Goal: Task Accomplishment & Management: Manage account settings

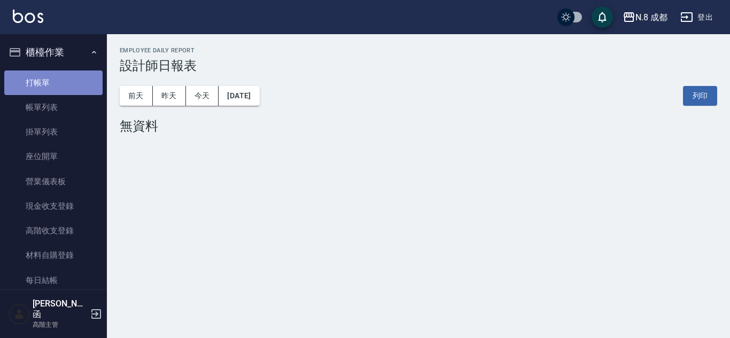
click at [70, 73] on link "打帳單" at bounding box center [53, 83] width 98 height 25
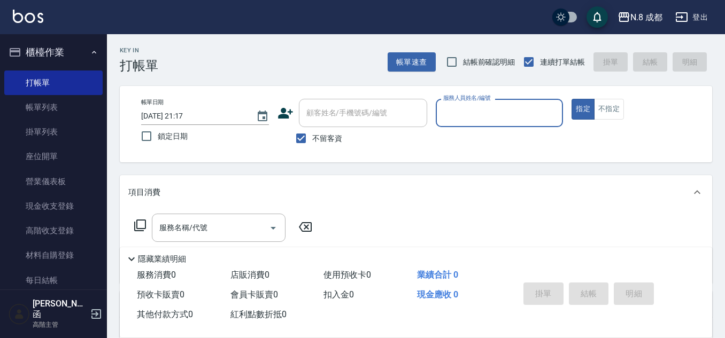
click at [502, 100] on div "服務人員姓名/編號" at bounding box center [500, 113] width 128 height 28
click at [390, 106] on div "帳單日期 [DATE] 21:17 鎖定日期 顧客姓名/手機號碼/編號 顧客姓名/手機號碼/編號 不留客資 服務人員姓名/編號 0 服務人員姓名/編號 指定 …" at bounding box center [416, 124] width 567 height 51
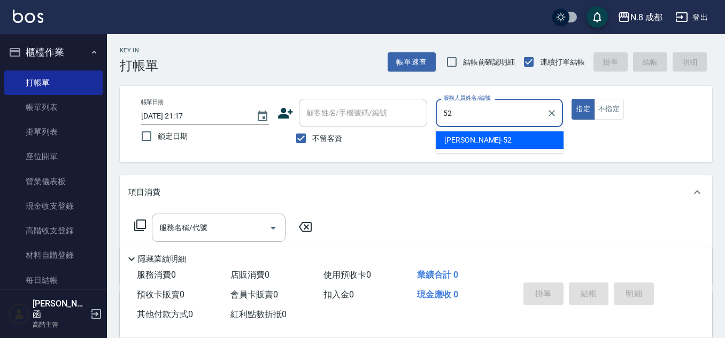
click at [487, 147] on div "[PERSON_NAME]-52" at bounding box center [500, 141] width 128 height 18
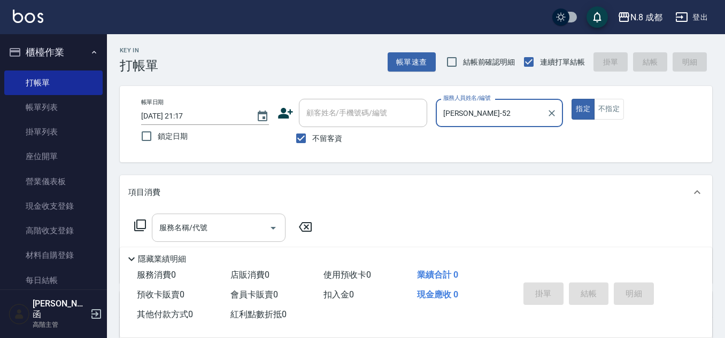
type input "[PERSON_NAME]-52"
click at [237, 222] on input "服務名稱/代號" at bounding box center [211, 228] width 108 height 19
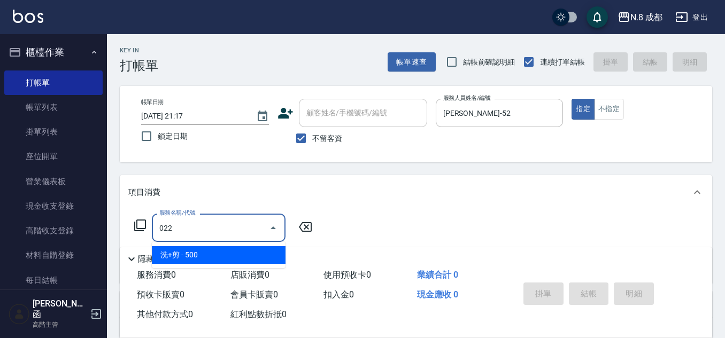
click at [213, 259] on span "洗+剪 - 500" at bounding box center [219, 255] width 134 height 18
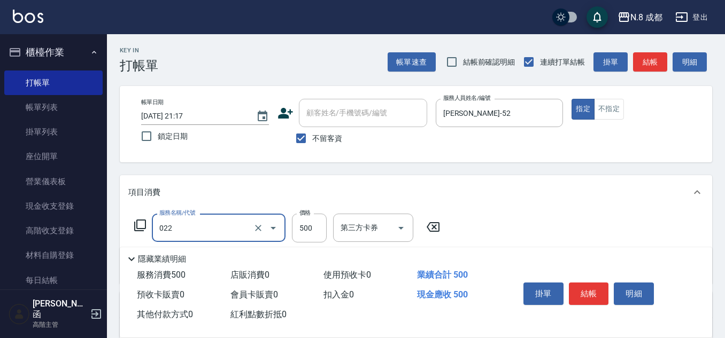
click at [213, 238] on div "022 服務名稱/代號" at bounding box center [219, 228] width 134 height 28
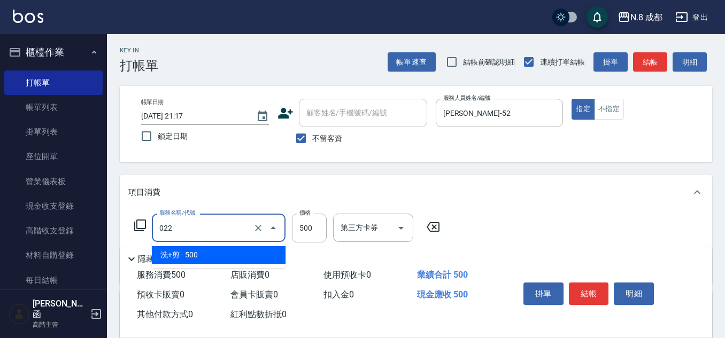
drag, startPoint x: 213, startPoint y: 238, endPoint x: 102, endPoint y: 241, distance: 111.3
click at [102, 241] on div "N.8 成都 登出 櫃檯作業 打帳單 帳單列表 掛單列表 座位開單 營業儀表板 現金收支登錄 高階收支登錄 材料自購登錄 每日結帳 排班表 現場電腦打卡 掃碼…" at bounding box center [362, 249] width 725 height 498
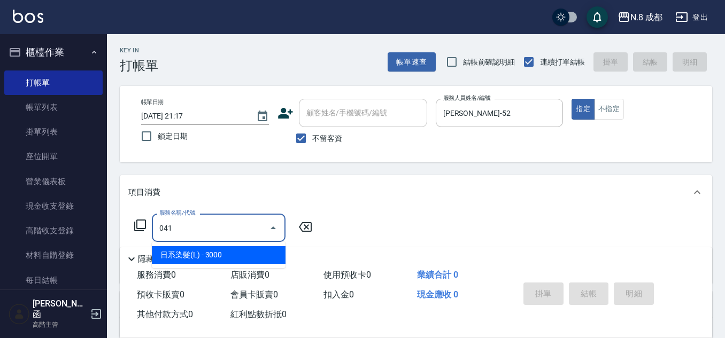
click at [228, 251] on span "日系染髮(L) - 3000" at bounding box center [219, 255] width 134 height 18
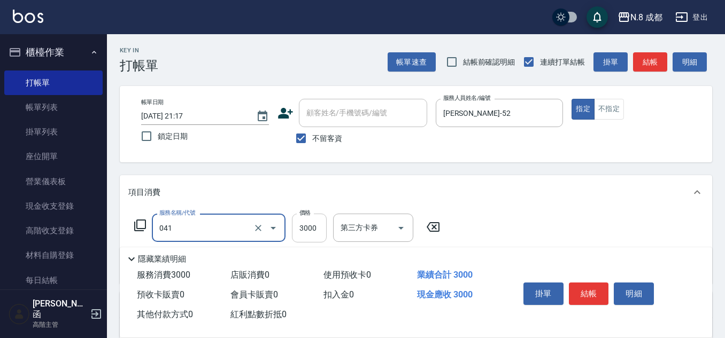
type input "日系染髮(L)(041)"
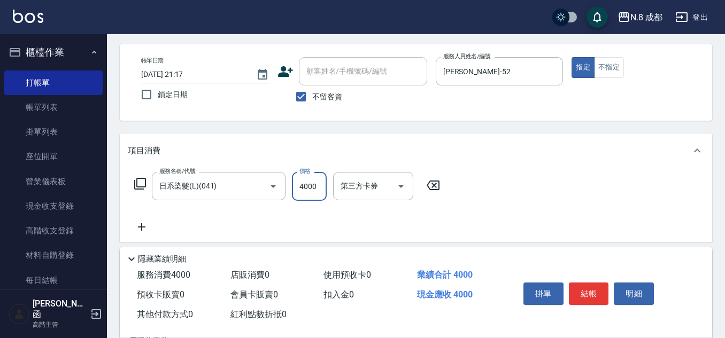
scroll to position [53, 0]
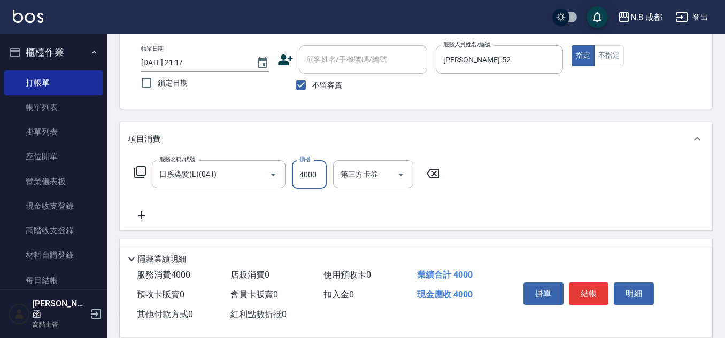
type input "4000"
click at [141, 215] on icon at bounding box center [141, 215] width 7 height 7
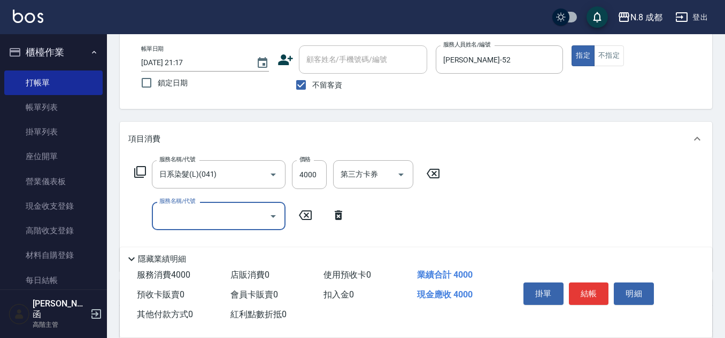
click at [193, 215] on input "服務名稱/代號" at bounding box center [211, 216] width 108 height 19
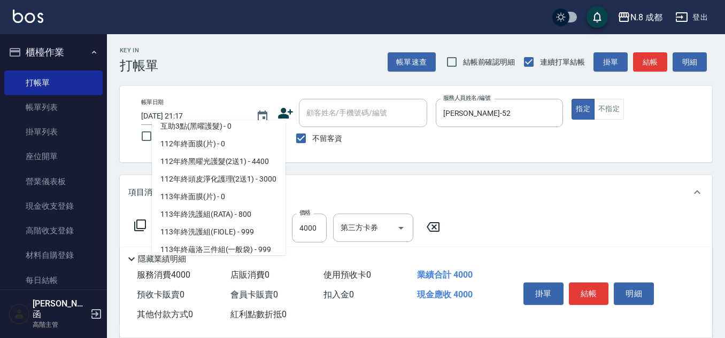
scroll to position [1390, 0]
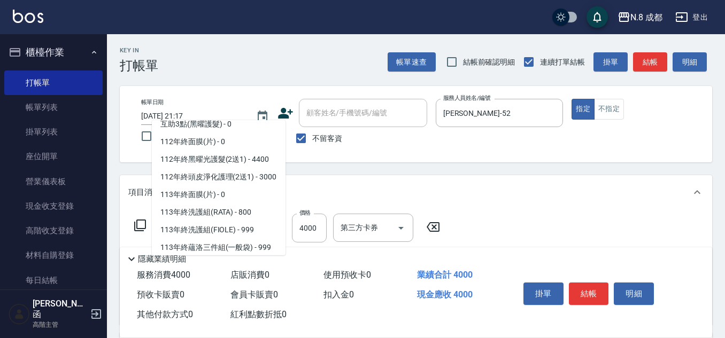
type input "0"
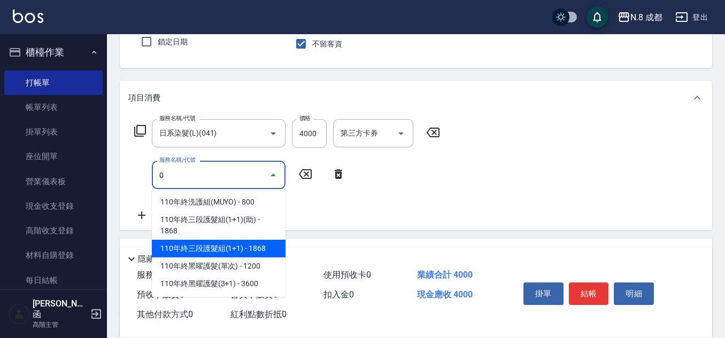
scroll to position [94, 0]
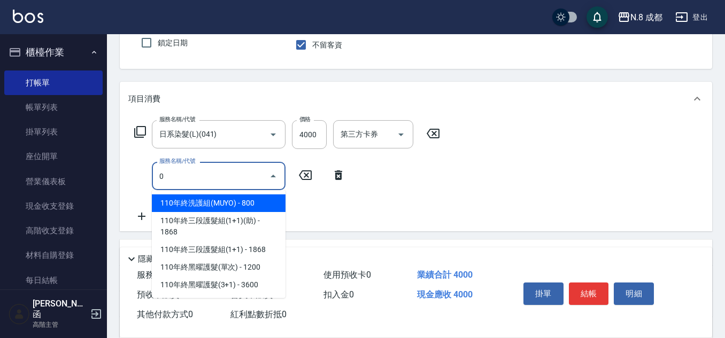
drag, startPoint x: 236, startPoint y: 179, endPoint x: 117, endPoint y: 174, distance: 119.3
click at [117, 174] on div "Key In 打帳單 帳單速查 結帳前確認明細 連續打單結帳 掛單 結帳 明細 帳單日期 [DATE] 21:17 鎖定日期 顧客姓名/手機號碼/編號 顧客姓…" at bounding box center [416, 193] width 618 height 505
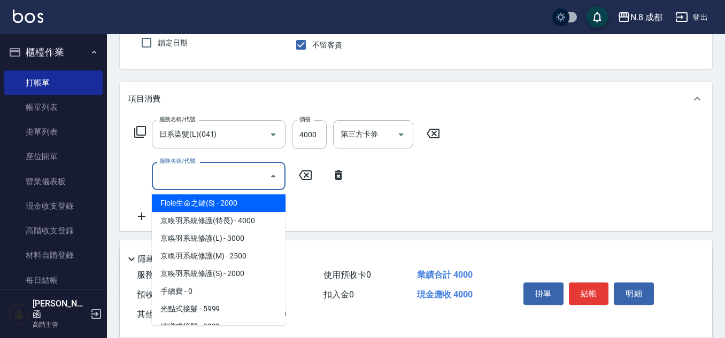
type input "1"
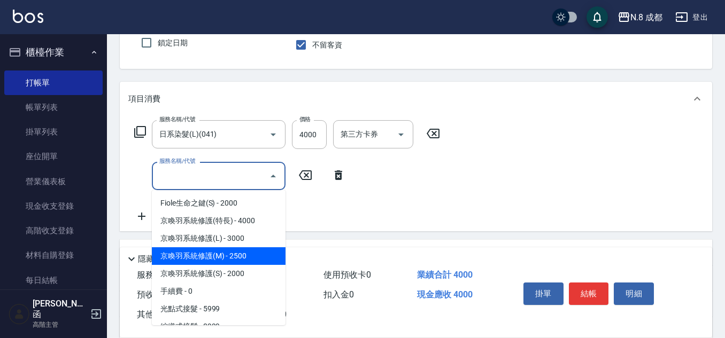
type input "5"
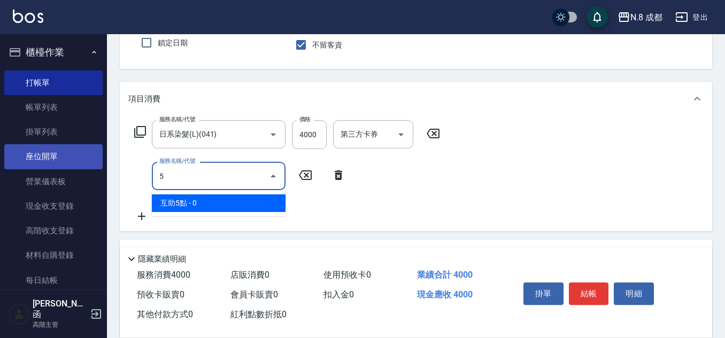
drag, startPoint x: 204, startPoint y: 173, endPoint x: 87, endPoint y: 165, distance: 117.9
click at [87, 165] on div "N.8 成都 登出 櫃檯作業 打帳單 帳單列表 掛單列表 座位開單 營業儀表板 現金收支登錄 高階收支登錄 材料自購登錄 每日結帳 排班表 現場電腦打卡 掃碼…" at bounding box center [362, 175] width 725 height 539
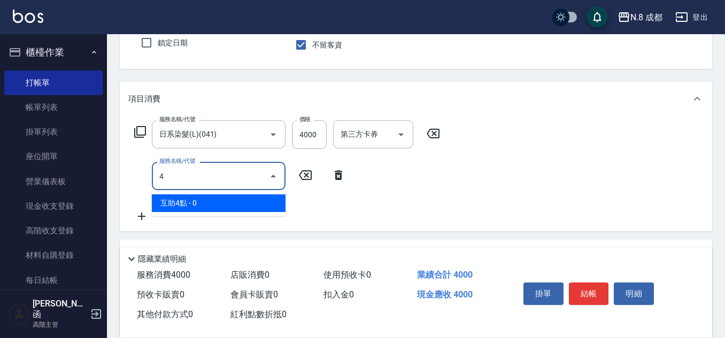
click at [0, 173] on div "N.8 成都 登出 櫃檯作業 打帳單 帳單列表 掛單列表 座位開單 營業儀表板 現金收支登錄 高階收支登錄 材料自購登錄 每日結帳 排班表 現場電腦打卡 掃碼…" at bounding box center [362, 175] width 725 height 539
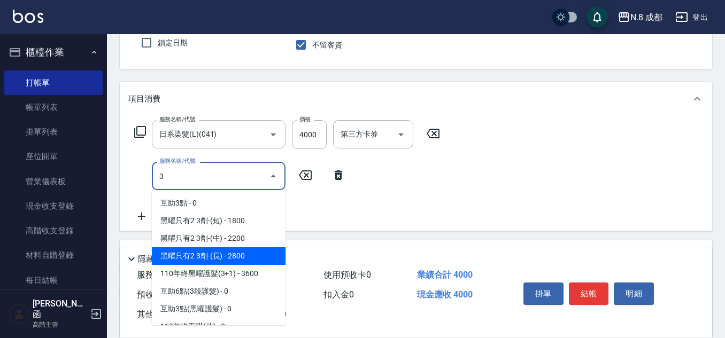
click at [249, 257] on span "黑曜只有2 3劑-(長) - 2800" at bounding box center [219, 257] width 134 height 18
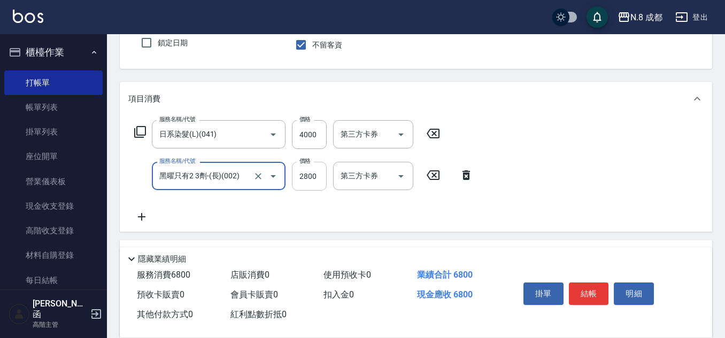
type input "黑曜只有2 3劑-(長)(002)"
click at [303, 176] on input "2800" at bounding box center [309, 176] width 35 height 29
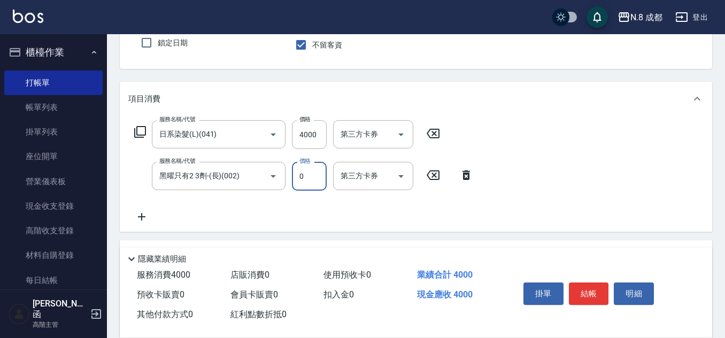
type input "0"
drag, startPoint x: 138, startPoint y: 215, endPoint x: 151, endPoint y: 215, distance: 12.3
click at [151, 215] on icon at bounding box center [141, 217] width 27 height 13
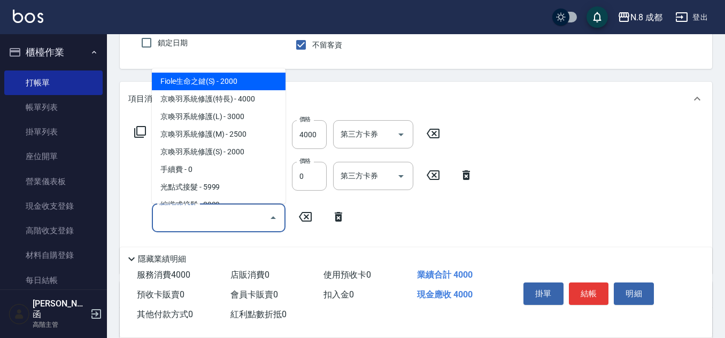
click at [215, 216] on input "服務名稱/代號" at bounding box center [211, 218] width 108 height 19
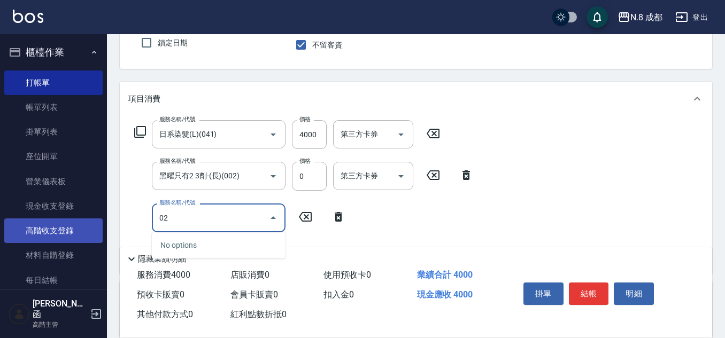
drag, startPoint x: 184, startPoint y: 224, endPoint x: 29, endPoint y: 224, distance: 155.6
click at [29, 224] on div "N.8 成都 登出 櫃檯作業 打帳單 帳單列表 掛單列表 座位開單 營業儀表板 現金收支登錄 高階收支登錄 材料自購登錄 每日結帳 排班表 現場電腦打卡 掃碼…" at bounding box center [362, 196] width 725 height 581
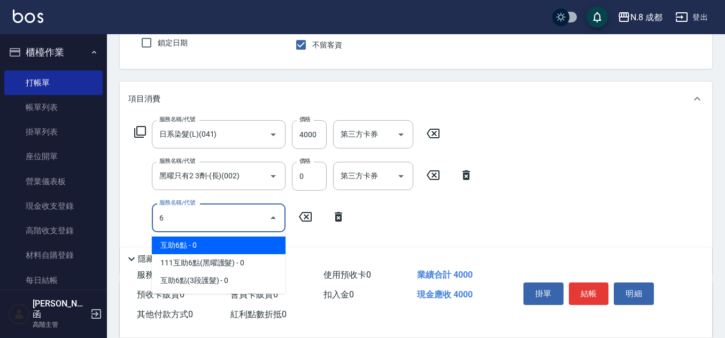
click at [190, 241] on span "互助6點 - 0" at bounding box center [219, 246] width 134 height 18
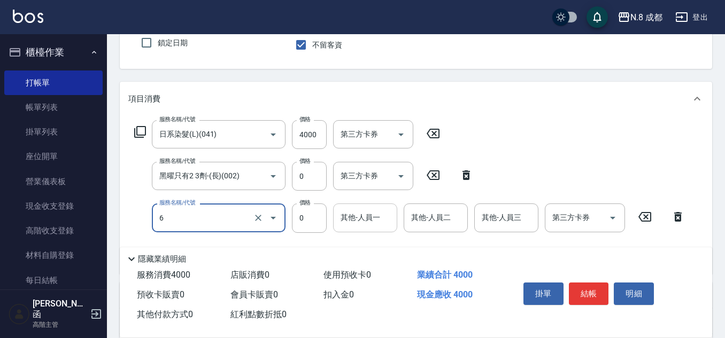
drag, startPoint x: 337, startPoint y: 223, endPoint x: 345, endPoint y: 226, distance: 8.5
click at [338, 223] on div "其他-人員一" at bounding box center [365, 218] width 64 height 28
type input "互助6點(6)"
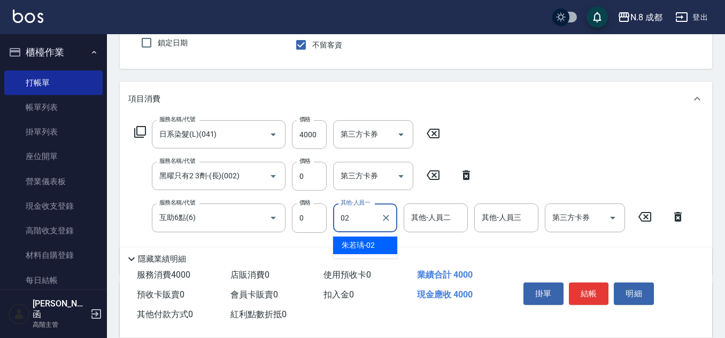
drag, startPoint x: 364, startPoint y: 234, endPoint x: 366, endPoint y: 240, distance: 7.0
click at [366, 238] on ul "[PERSON_NAME]-02" at bounding box center [365, 246] width 64 height 26
click at [366, 241] on span "[PERSON_NAME]-02" at bounding box center [358, 245] width 33 height 11
type input "朱若瑀-02"
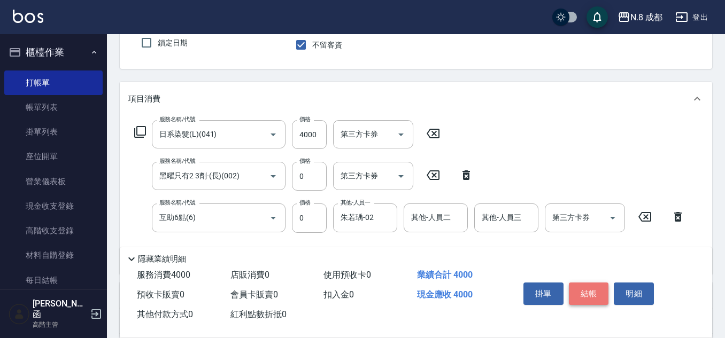
click at [582, 297] on button "結帳" at bounding box center [589, 294] width 40 height 22
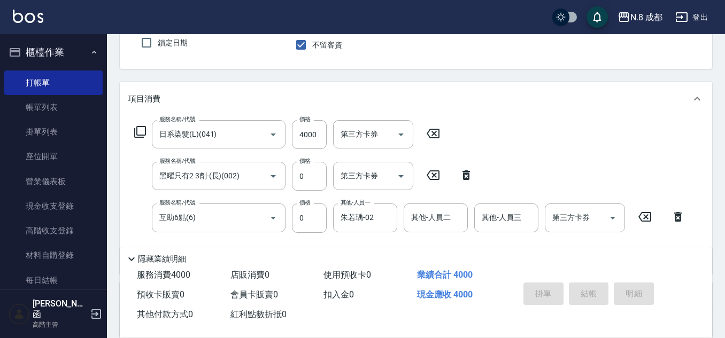
type input "[DATE] 21:19"
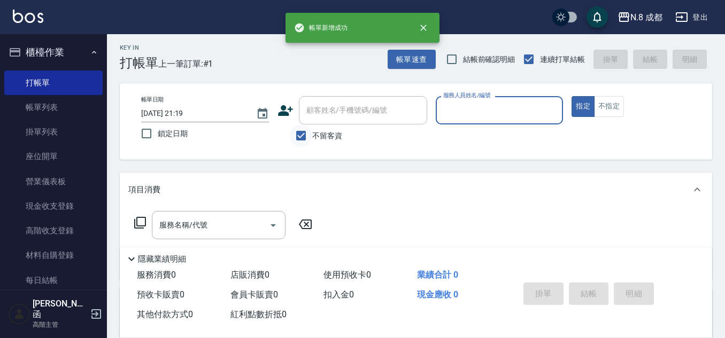
scroll to position [0, 0]
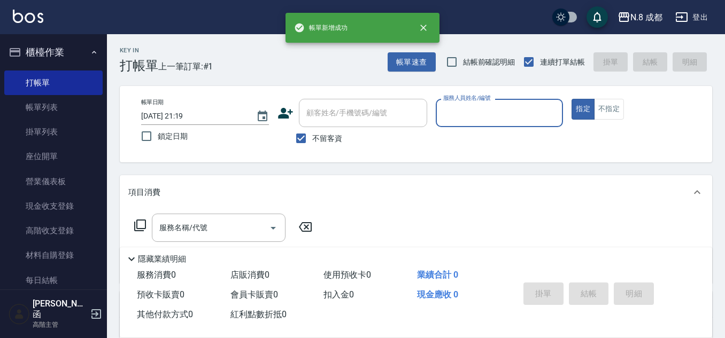
click at [482, 114] on input "服務人員姓名/編號" at bounding box center [500, 113] width 118 height 19
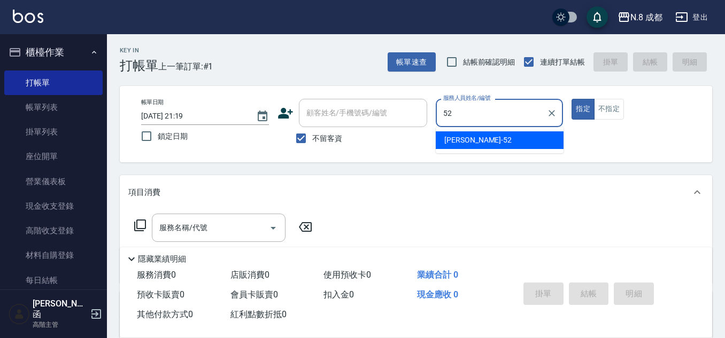
click at [482, 131] on ul "[PERSON_NAME]-52" at bounding box center [500, 140] width 128 height 26
drag, startPoint x: 482, startPoint y: 137, endPoint x: 345, endPoint y: 173, distance: 141.4
click at [482, 138] on div "[PERSON_NAME]-52" at bounding box center [500, 141] width 128 height 18
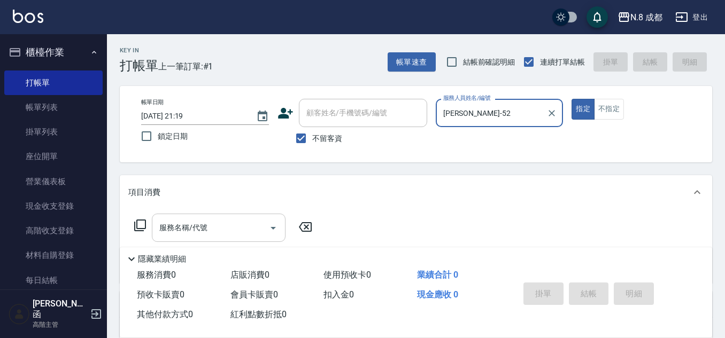
type input "[PERSON_NAME]-52"
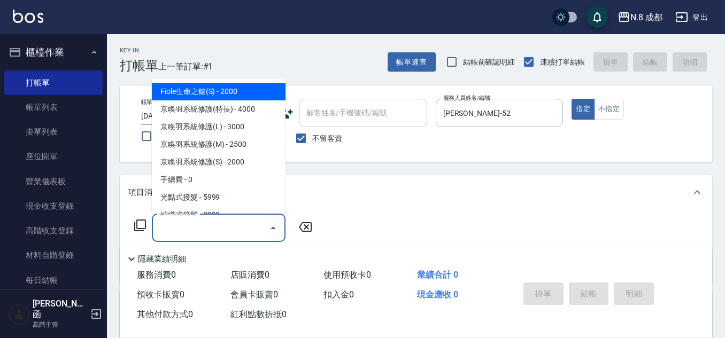
click at [198, 232] on input "服務名稱/代號" at bounding box center [211, 228] width 108 height 19
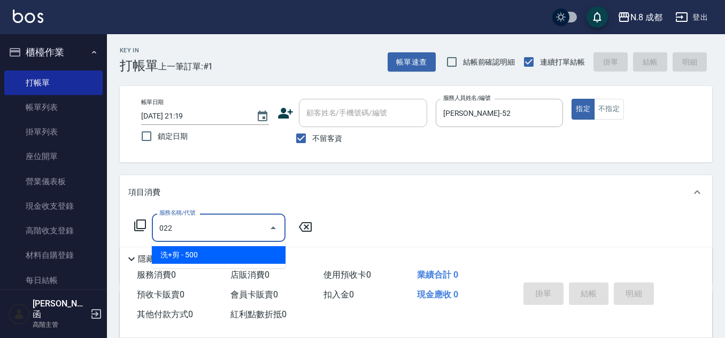
click at [215, 255] on span "洗+剪 - 500" at bounding box center [219, 255] width 134 height 18
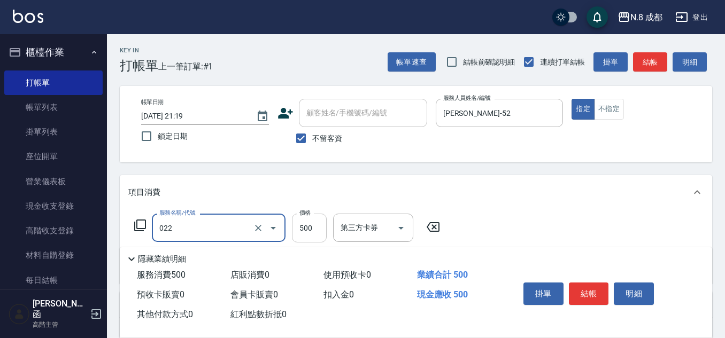
type input "洗+剪(022)"
click at [315, 234] on input "500" at bounding box center [309, 228] width 35 height 29
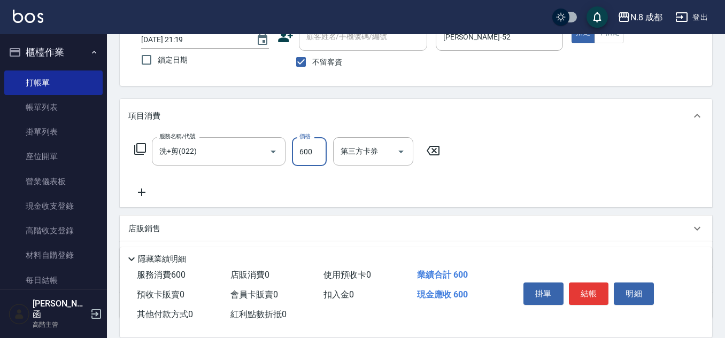
scroll to position [107, 0]
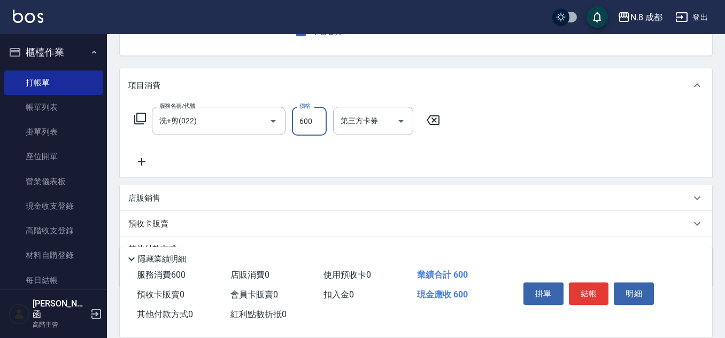
type input "600"
click at [141, 164] on icon at bounding box center [141, 162] width 27 height 13
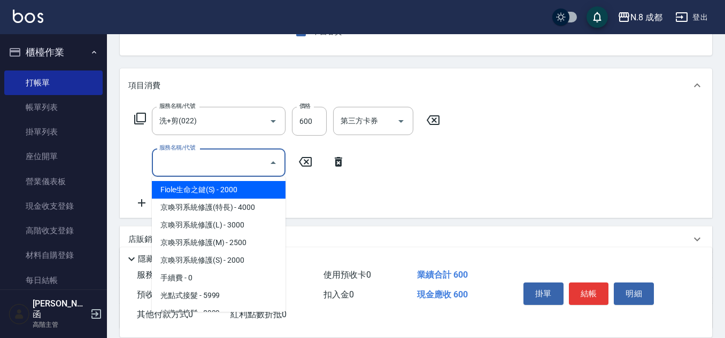
click at [188, 165] on input "服務名稱/代號" at bounding box center [211, 162] width 108 height 19
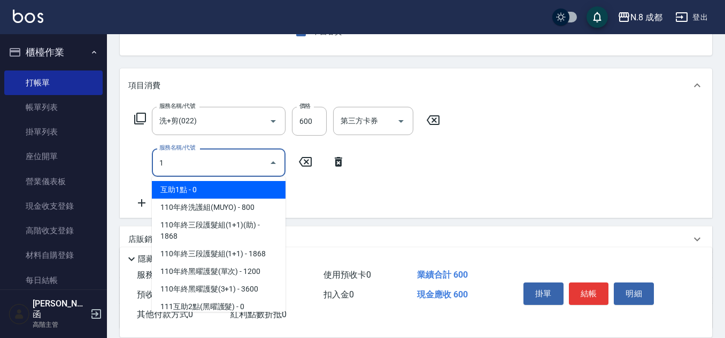
click at [202, 187] on span "互助1點 - 0" at bounding box center [219, 190] width 134 height 18
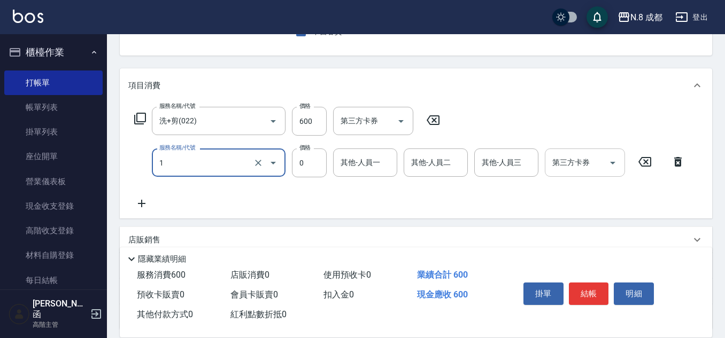
click at [391, 174] on div "其他-人員一" at bounding box center [365, 163] width 64 height 28
type input "互助1點(1)"
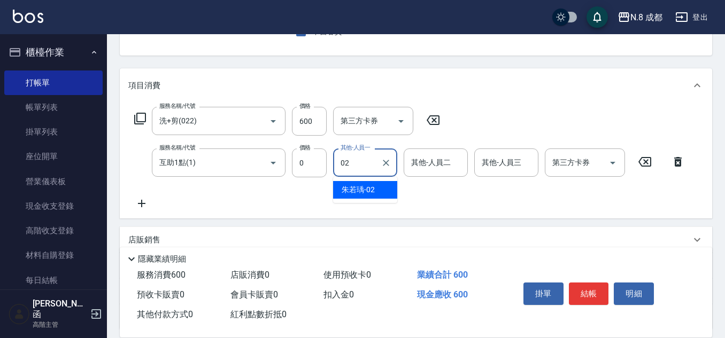
click at [368, 187] on span "[PERSON_NAME]-02" at bounding box center [358, 189] width 33 height 11
type input "朱若瑀-02"
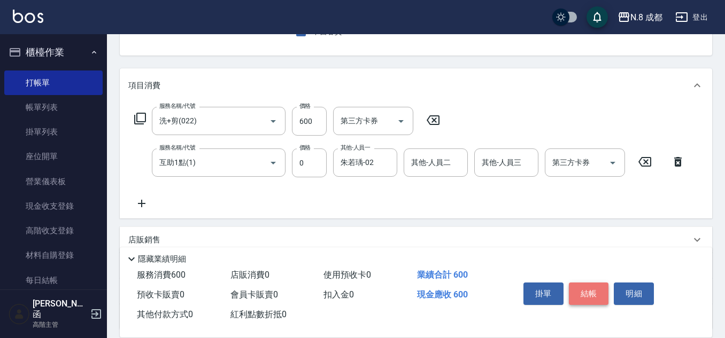
click at [586, 286] on button "結帳" at bounding box center [589, 294] width 40 height 22
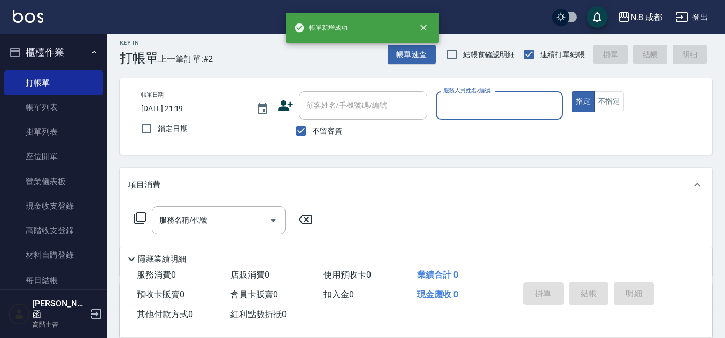
scroll to position [0, 0]
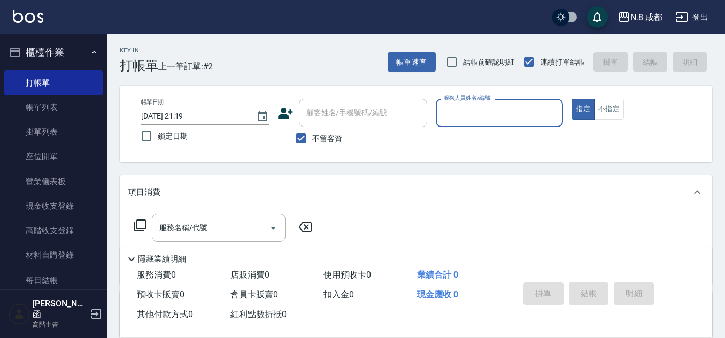
click at [463, 124] on div "服務人員姓名/編號" at bounding box center [500, 113] width 128 height 28
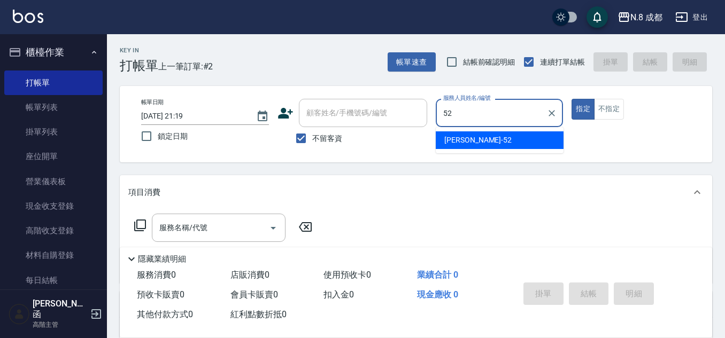
click at [470, 142] on span "[PERSON_NAME]-52" at bounding box center [477, 140] width 67 height 11
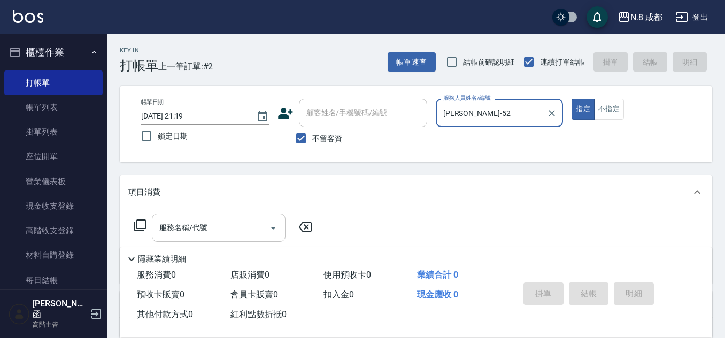
type input "[PERSON_NAME]-52"
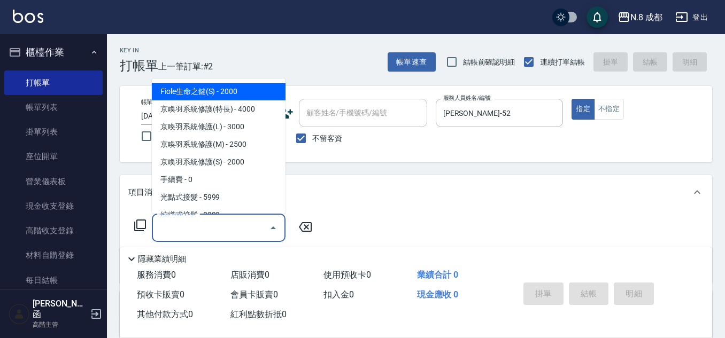
click at [240, 224] on input "服務名稱/代號" at bounding box center [211, 228] width 108 height 19
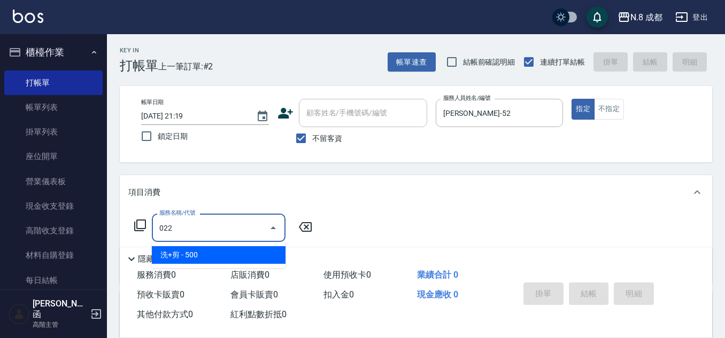
click at [242, 257] on span "洗+剪 - 500" at bounding box center [219, 255] width 134 height 18
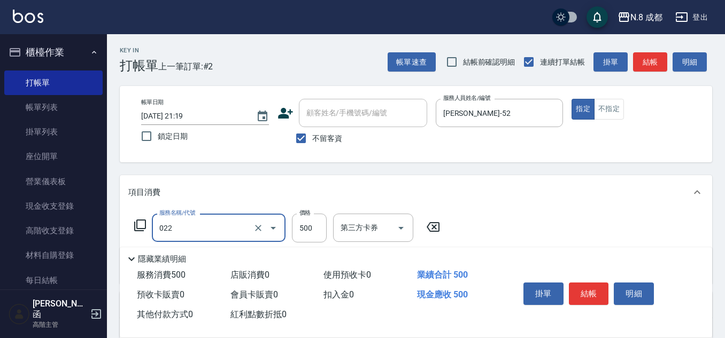
type input "洗+剪(022)"
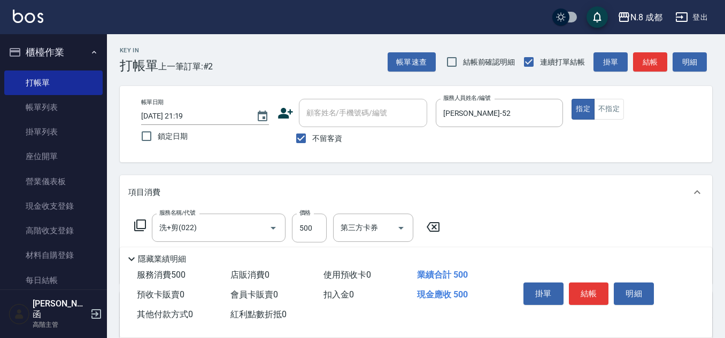
click at [332, 226] on div "服務名稱/代號 洗+剪(022) 服務名稱/代號 價格 500 價格 第三方卡券 第三方卡券" at bounding box center [287, 228] width 318 height 29
click at [319, 226] on input "500" at bounding box center [309, 228] width 35 height 29
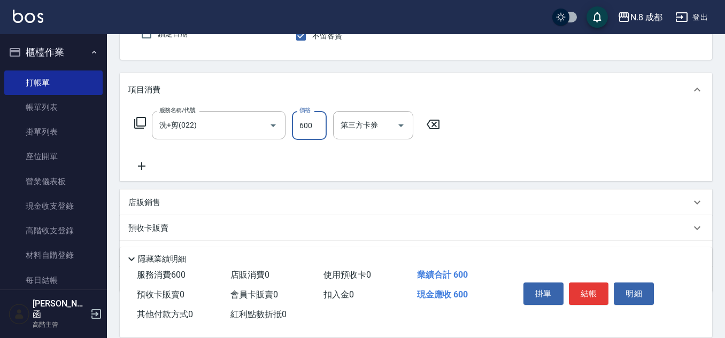
scroll to position [107, 0]
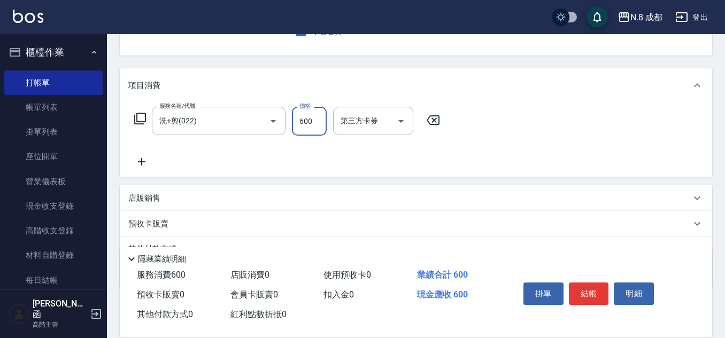
type input "600"
click at [152, 164] on icon at bounding box center [141, 162] width 27 height 13
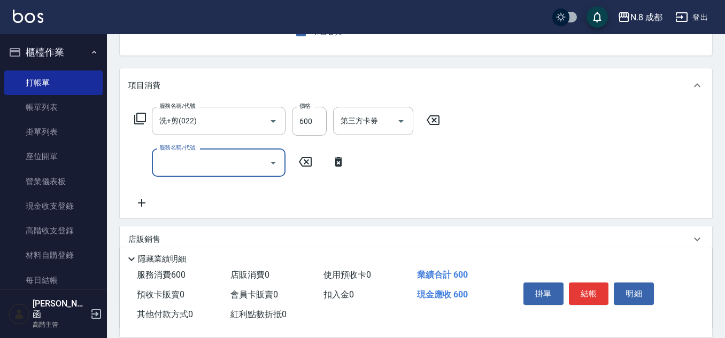
click at [191, 164] on input "服務名稱/代號" at bounding box center [211, 162] width 108 height 19
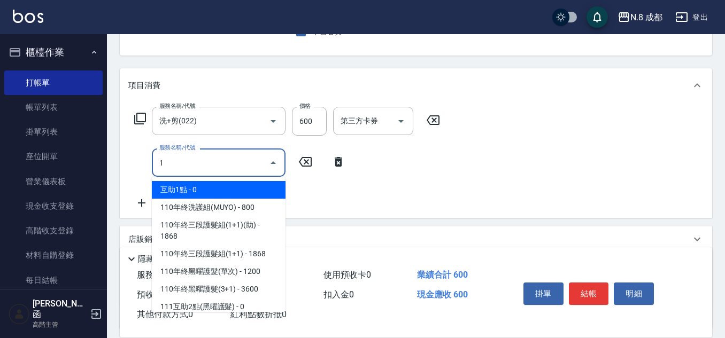
click at [218, 188] on span "互助1點 - 0" at bounding box center [219, 190] width 134 height 18
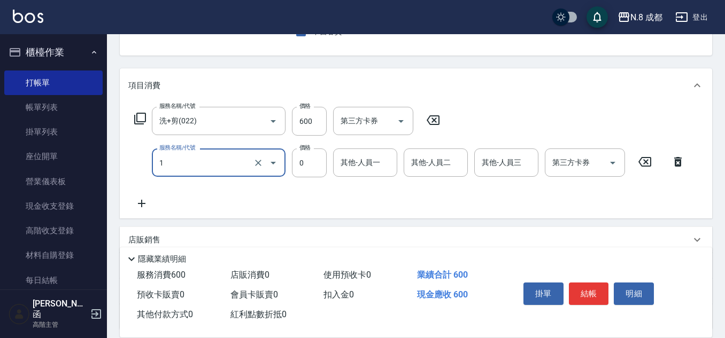
type input "互助1點(1)"
click at [372, 182] on div "服務名稱/代號 洗+剪(022) 服務名稱/代號 價格 600 價格 第三方卡券 第三方卡券 服務名稱/代號 互助1點(1) 服務名稱/代號 價格 0 價格 …" at bounding box center [409, 158] width 563 height 103
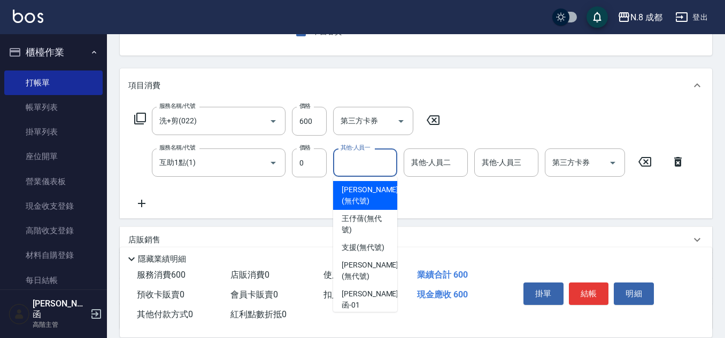
click at [374, 167] on input "其他-人員一" at bounding box center [365, 162] width 55 height 19
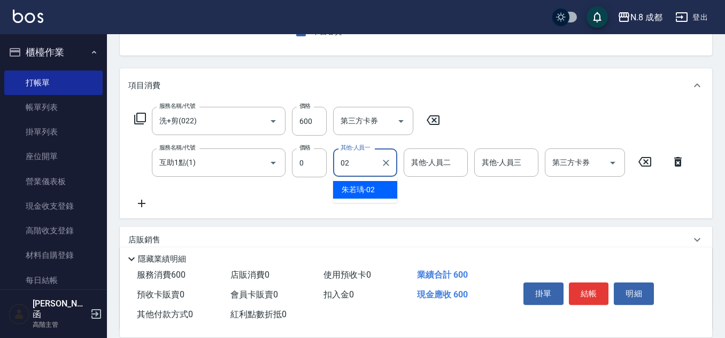
click at [380, 191] on div "[PERSON_NAME]-02" at bounding box center [365, 190] width 64 height 18
type input "朱若瑀-02"
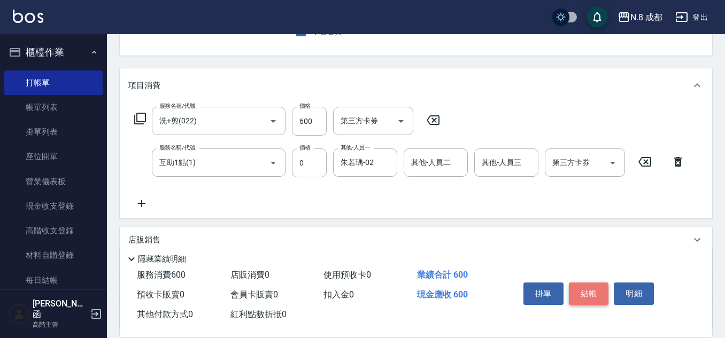
click at [589, 283] on button "結帳" at bounding box center [589, 294] width 40 height 22
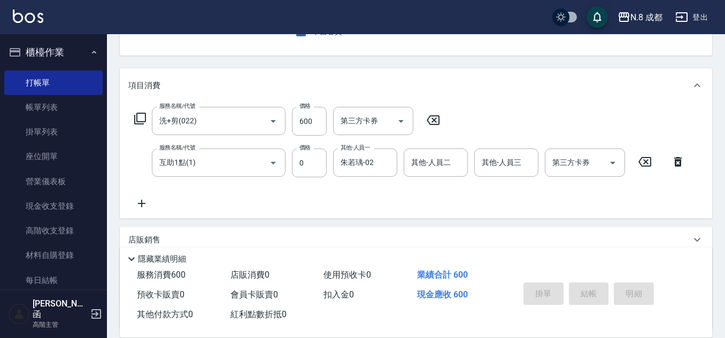
type input "[DATE] 21:20"
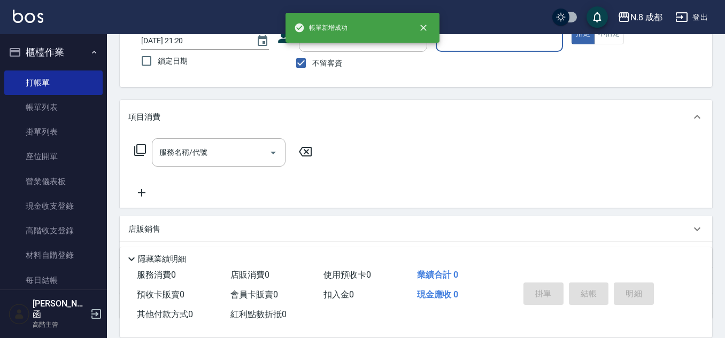
scroll to position [50, 0]
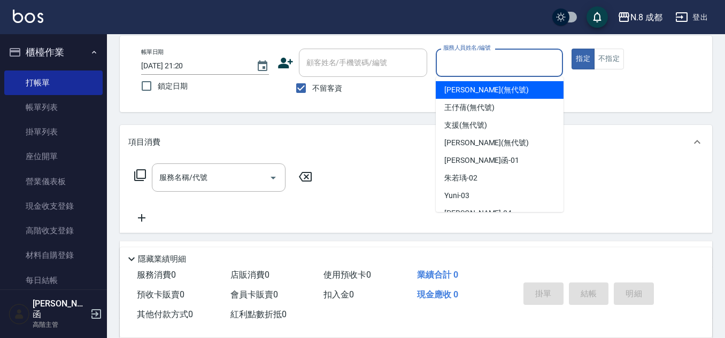
click at [483, 66] on input "服務人員姓名/編號" at bounding box center [500, 62] width 118 height 19
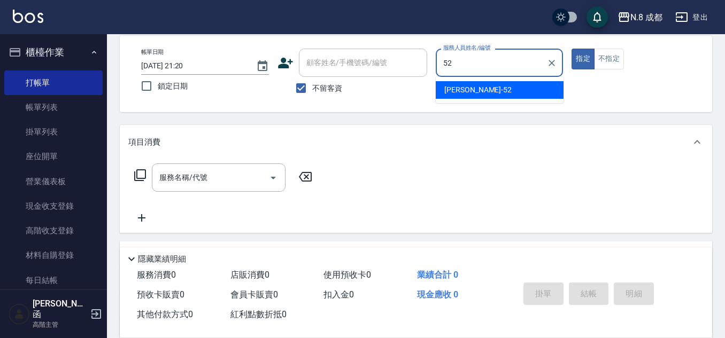
click at [479, 87] on div "[PERSON_NAME]-52" at bounding box center [500, 90] width 128 height 18
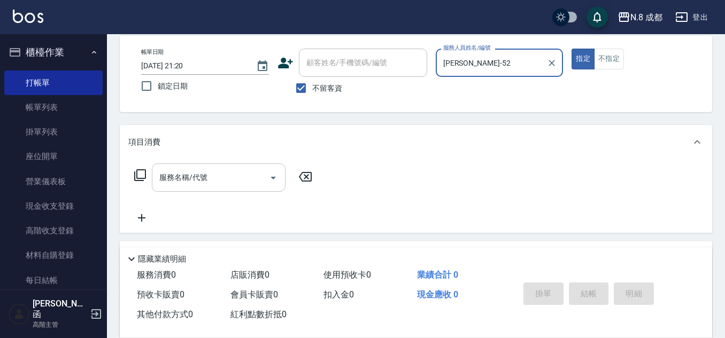
type input "[PERSON_NAME]-52"
click at [207, 181] on input "服務名稱/代號" at bounding box center [211, 177] width 108 height 19
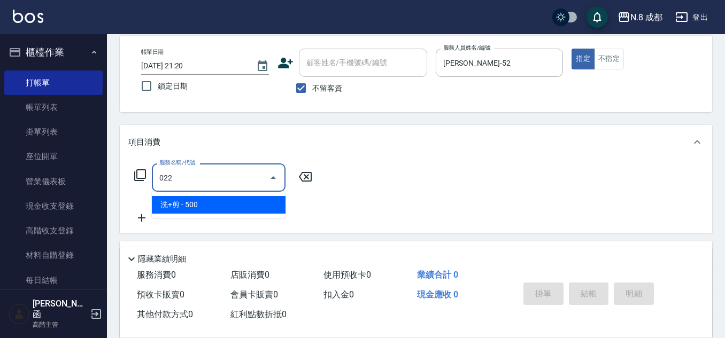
drag, startPoint x: 229, startPoint y: 203, endPoint x: 283, endPoint y: 189, distance: 55.8
click at [230, 202] on span "洗+剪 - 500" at bounding box center [219, 205] width 134 height 18
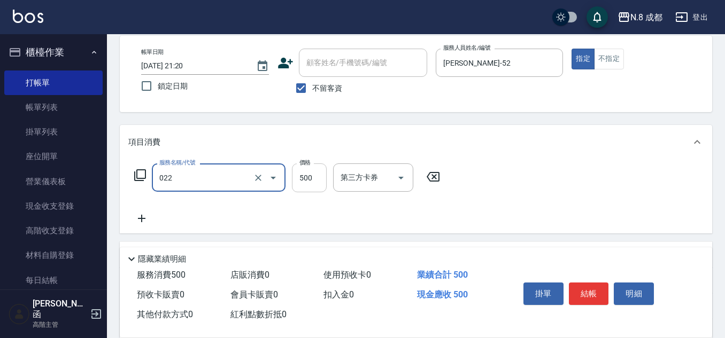
type input "洗+剪(022)"
click at [317, 173] on input "500" at bounding box center [309, 178] width 35 height 29
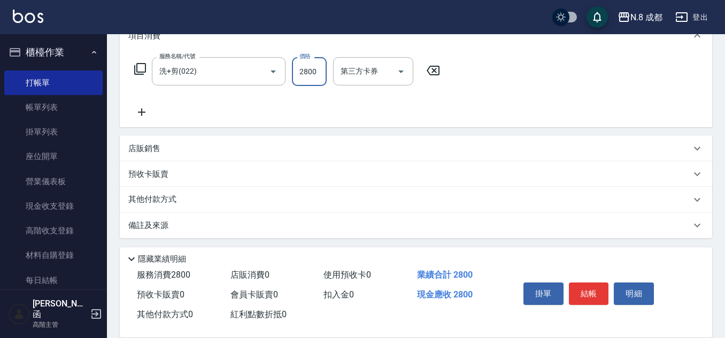
scroll to position [159, 0]
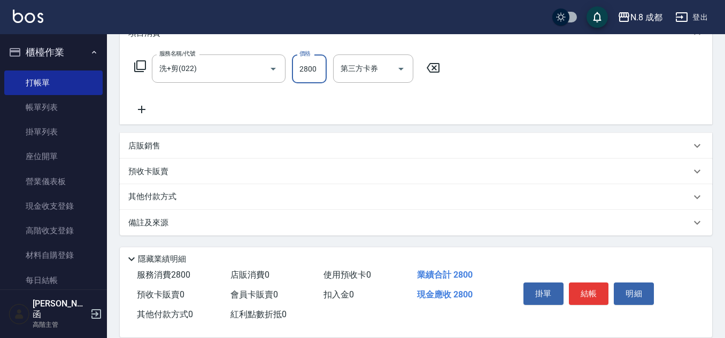
type input "2800"
click at [148, 110] on icon at bounding box center [141, 109] width 27 height 13
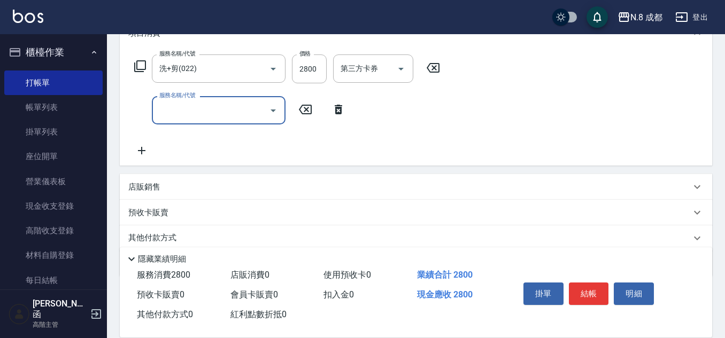
click at [199, 110] on input "服務名稱/代號" at bounding box center [211, 110] width 108 height 19
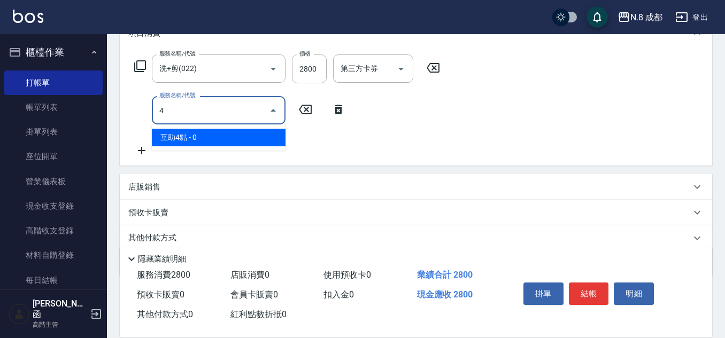
click at [210, 142] on span "互助4點 - 0" at bounding box center [219, 138] width 134 height 18
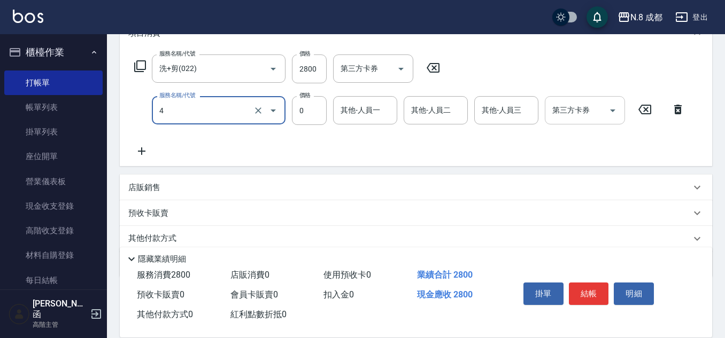
click at [396, 114] on div "其他-人員一" at bounding box center [365, 110] width 64 height 28
type input "互助4點(4)"
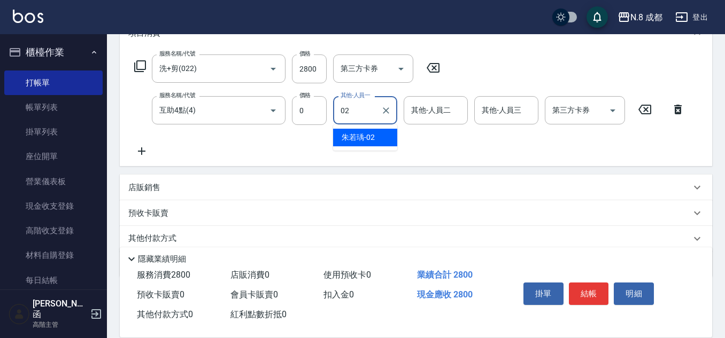
drag, startPoint x: 367, startPoint y: 122, endPoint x: 391, endPoint y: 147, distance: 34.4
click at [365, 141] on span "[PERSON_NAME]-02" at bounding box center [358, 137] width 33 height 11
type input "朱若瑀-02"
click at [578, 294] on button "結帳" at bounding box center [589, 294] width 40 height 22
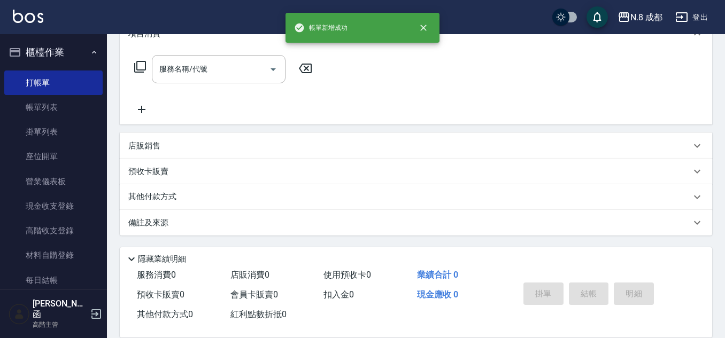
scroll to position [0, 0]
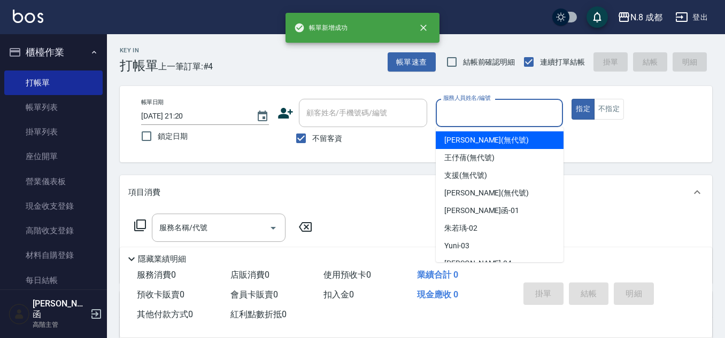
click at [487, 110] on input "服務人員姓名/編號" at bounding box center [500, 113] width 118 height 19
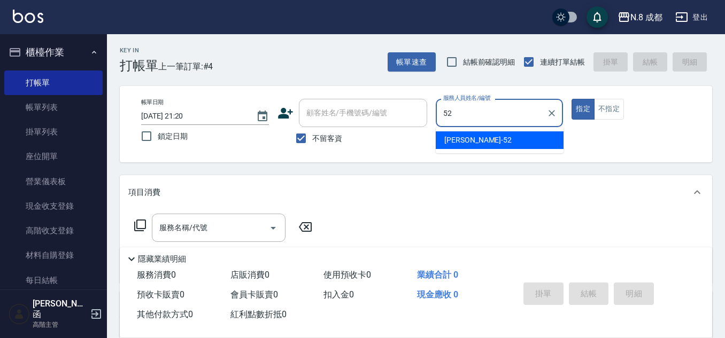
click at [469, 142] on span "[PERSON_NAME]-52" at bounding box center [477, 140] width 67 height 11
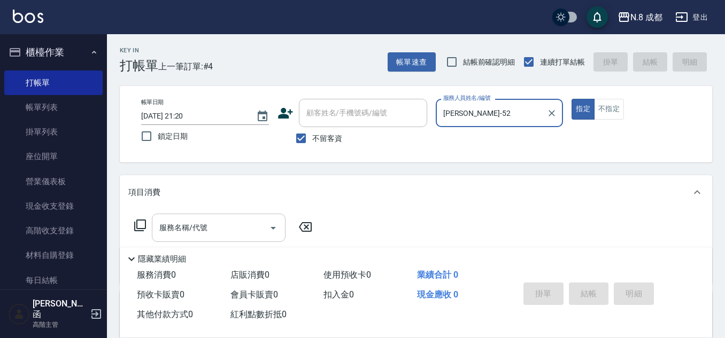
type input "[PERSON_NAME]-52"
click at [191, 226] on input "服務名稱/代號" at bounding box center [211, 228] width 108 height 19
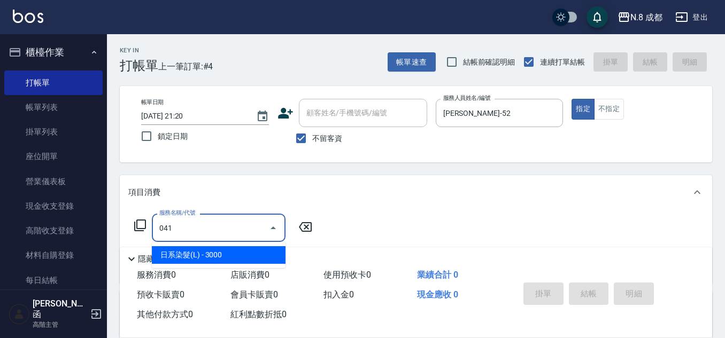
click at [207, 248] on span "日系染髮(L) - 3000" at bounding box center [219, 255] width 134 height 18
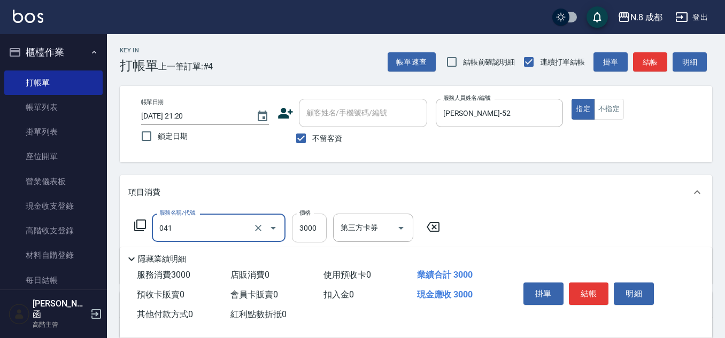
type input "日系染髮(L)(041)"
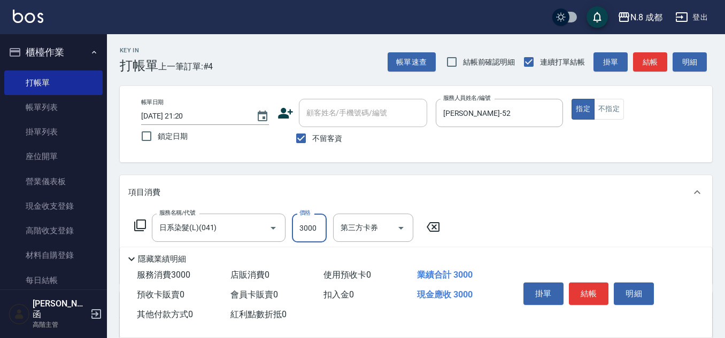
click at [312, 232] on input "3000" at bounding box center [309, 228] width 35 height 29
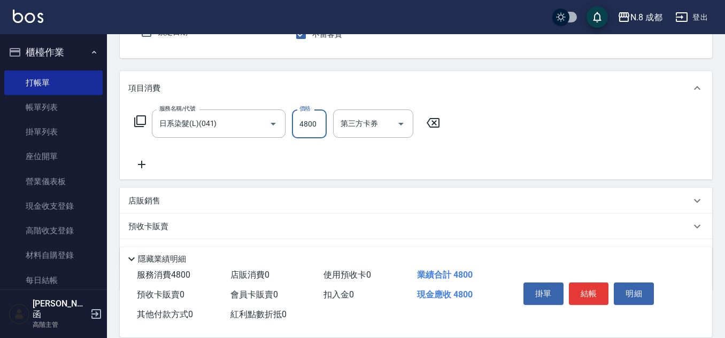
scroll to position [107, 0]
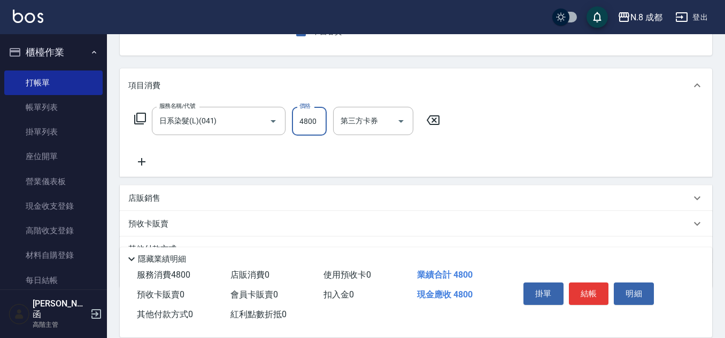
type input "4800"
click at [147, 161] on icon at bounding box center [141, 162] width 27 height 13
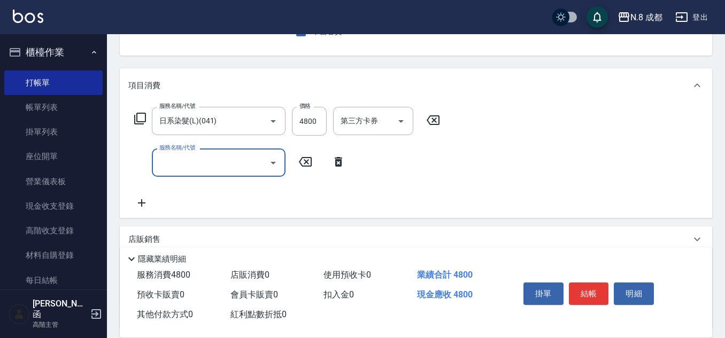
click at [190, 161] on input "服務名稱/代號" at bounding box center [211, 162] width 108 height 19
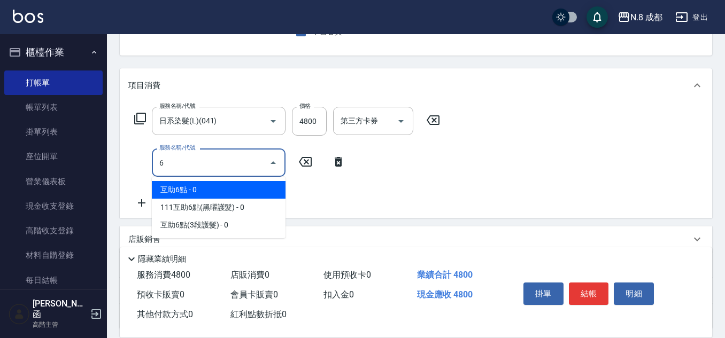
click at [206, 193] on span "互助6點 - 0" at bounding box center [219, 190] width 134 height 18
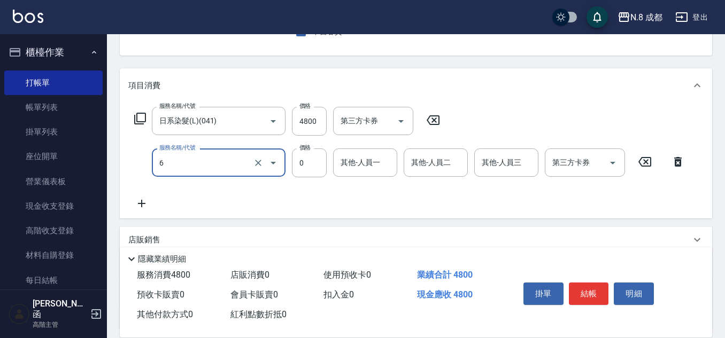
type input "互助6點(6)"
click at [325, 172] on input "0" at bounding box center [309, 163] width 35 height 29
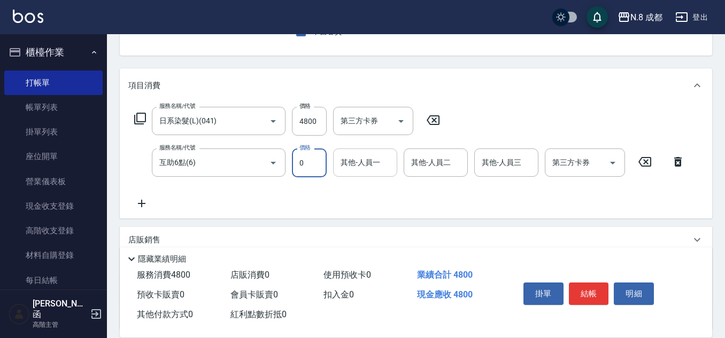
click at [372, 165] on input "其他-人員一" at bounding box center [365, 162] width 55 height 19
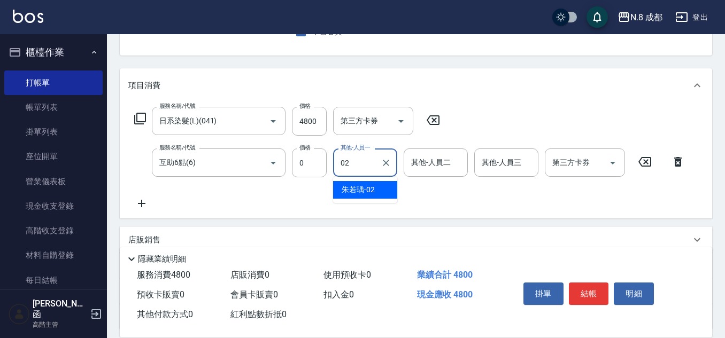
click at [371, 181] on div "[PERSON_NAME]-02" at bounding box center [365, 190] width 64 height 18
type input "朱若瑀-02"
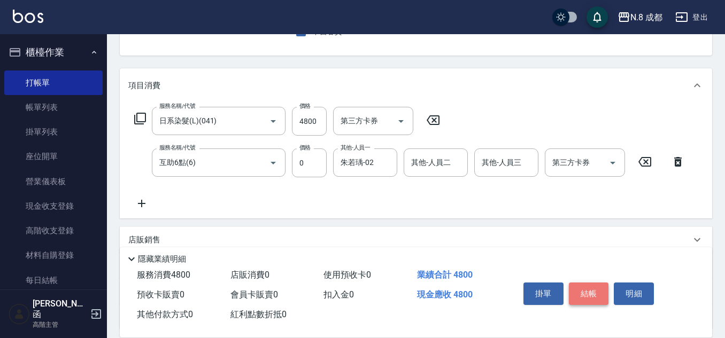
click at [583, 284] on button "結帳" at bounding box center [589, 294] width 40 height 22
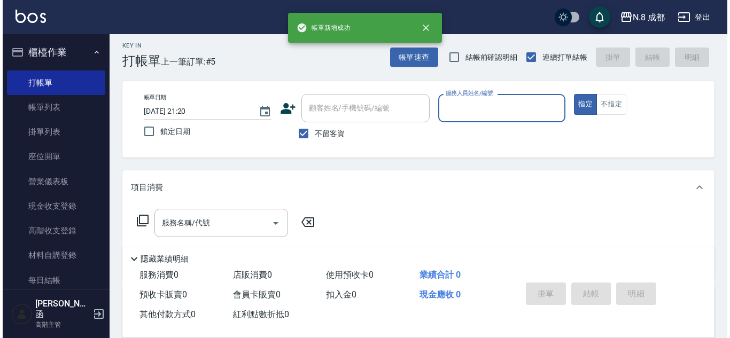
scroll to position [0, 0]
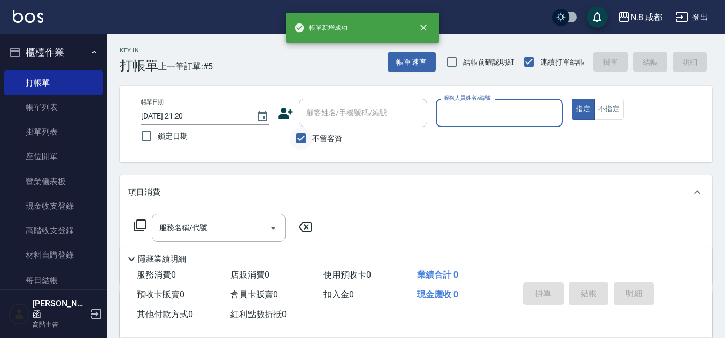
click at [305, 133] on input "不留客資" at bounding box center [301, 138] width 22 height 22
checkbox input "false"
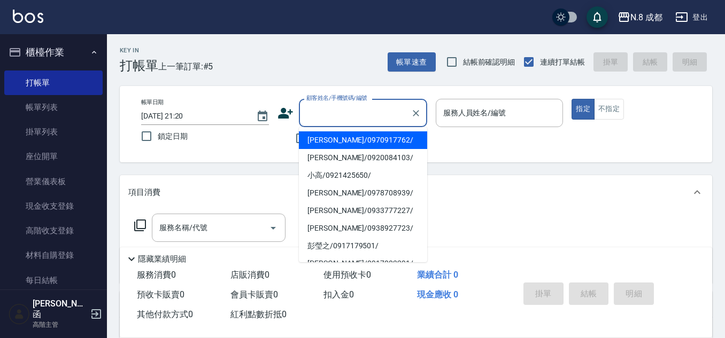
click at [379, 112] on input "顧客姓名/手機號碼/編號" at bounding box center [355, 113] width 103 height 19
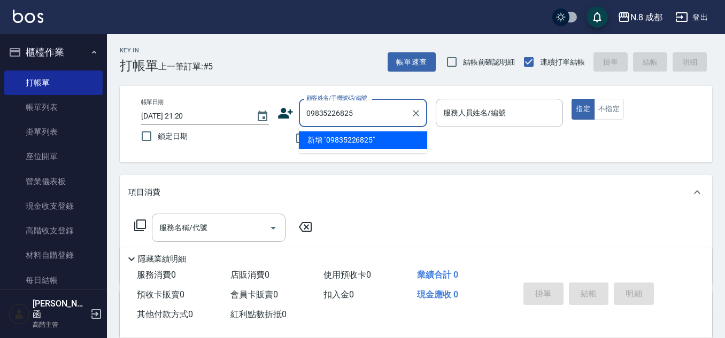
type input "09835226825"
click at [379, 153] on div "帳單日期 [DATE] 21:20 鎖定日期 顧客姓名/手機號碼/編號 顧客姓名/手機號碼/編號 不留客資 服務人員姓名/編號 服務人員姓名/編號 指定 不指定" at bounding box center [416, 124] width 592 height 76
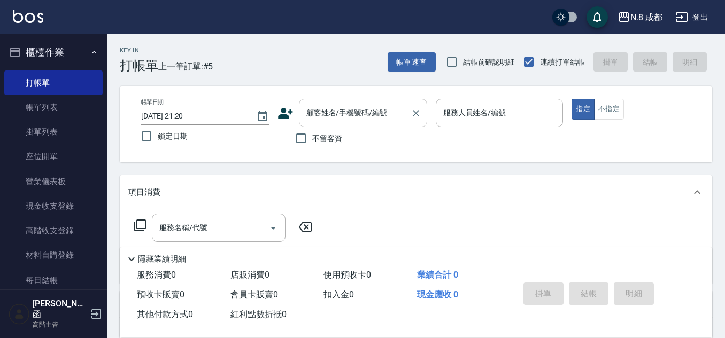
click at [374, 116] on input "顧客姓名/手機號碼/編號" at bounding box center [355, 113] width 103 height 19
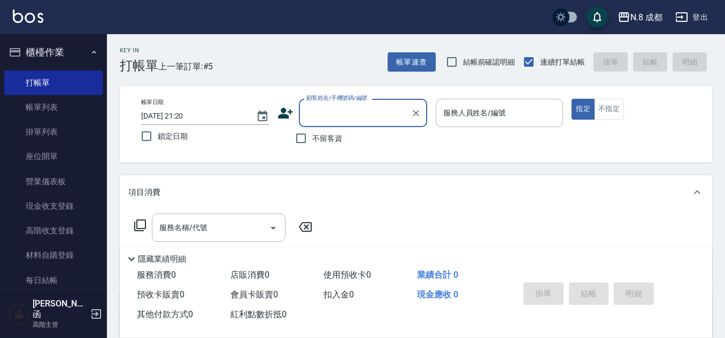
click at [372, 116] on input "顧客姓名/手機號碼/編號" at bounding box center [355, 113] width 103 height 19
click at [359, 116] on input "顧客姓名/手機號碼/編號" at bounding box center [355, 113] width 103 height 19
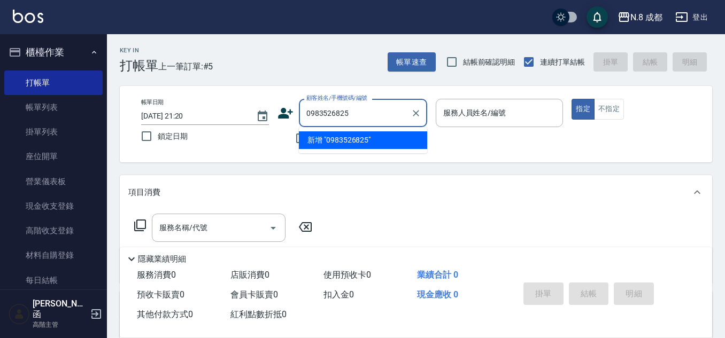
click at [372, 144] on li "新增 "0983526825"" at bounding box center [363, 141] width 128 height 18
type input "0983526825"
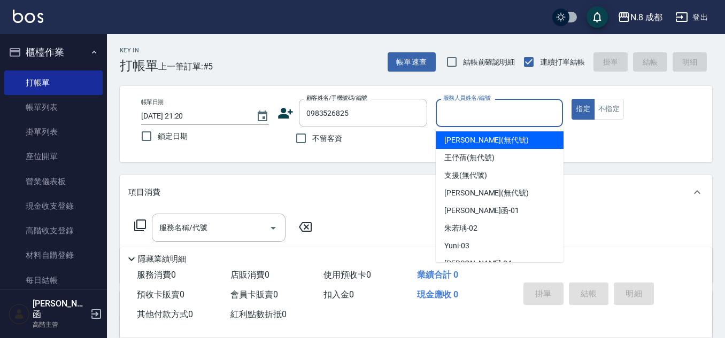
click at [465, 120] on input "服務人員姓名/編號" at bounding box center [500, 113] width 118 height 19
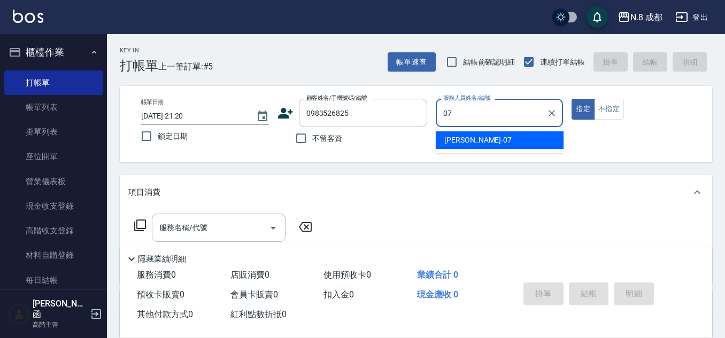
click at [468, 133] on div "[PERSON_NAME] -07" at bounding box center [500, 141] width 128 height 18
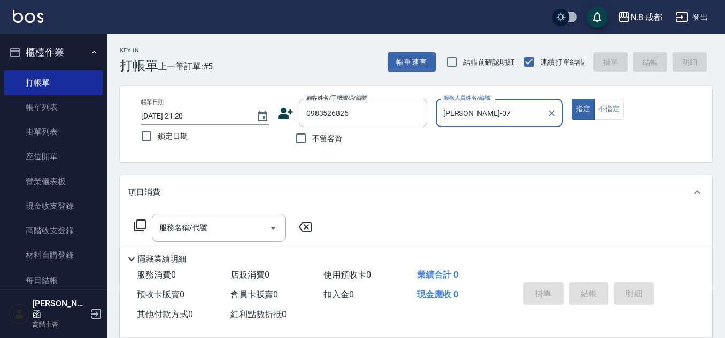
type input "[PERSON_NAME]-07"
click at [285, 114] on icon at bounding box center [286, 113] width 16 height 16
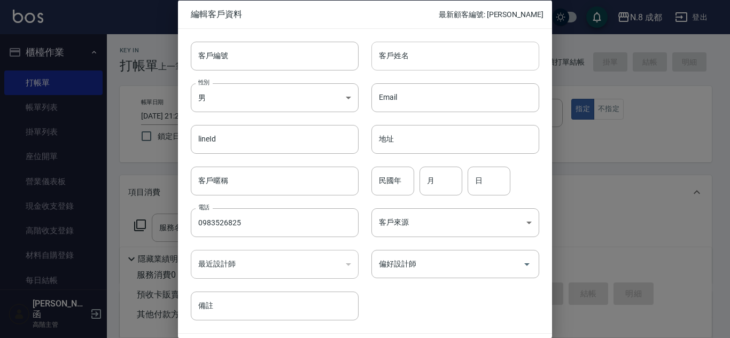
click at [395, 67] on input "客戶姓名" at bounding box center [456, 55] width 168 height 29
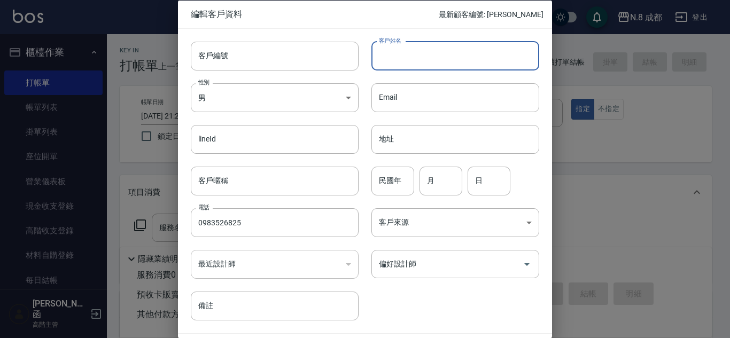
type input "ㄑ"
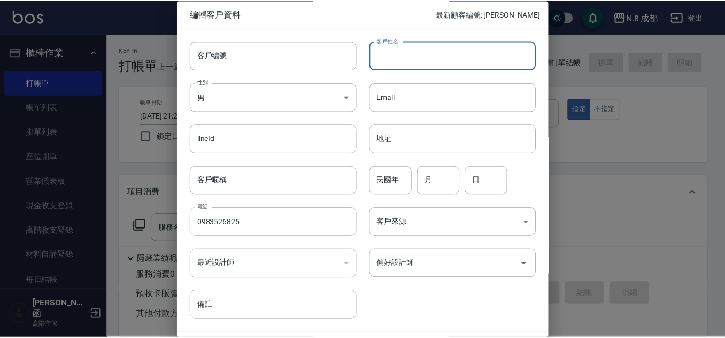
scroll to position [32, 0]
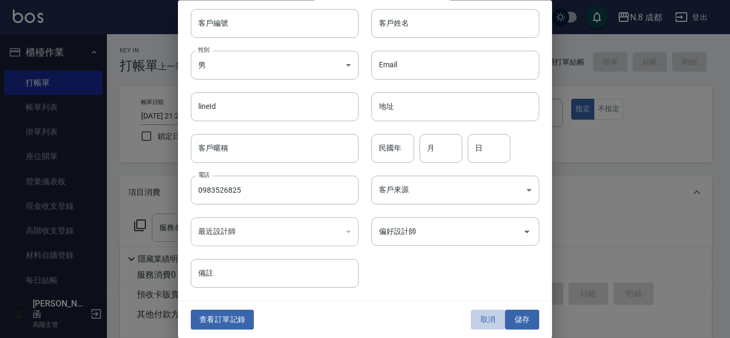
click at [493, 318] on button "取消" at bounding box center [488, 321] width 34 height 20
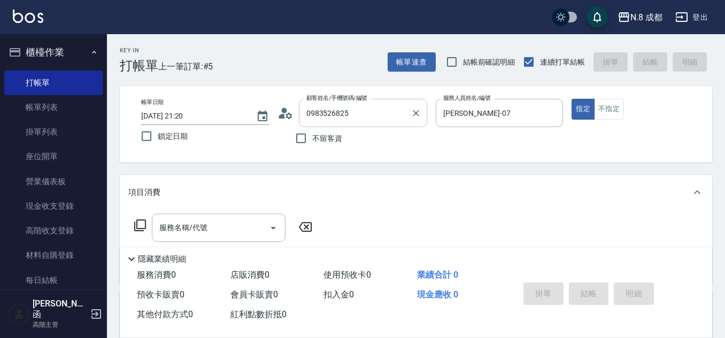
click at [380, 118] on input "0983526825" at bounding box center [355, 113] width 103 height 19
click at [244, 213] on div "服務名稱/代號 服務名稱/代號" at bounding box center [416, 247] width 592 height 74
click at [244, 219] on input "服務名稱/代號" at bounding box center [211, 228] width 108 height 19
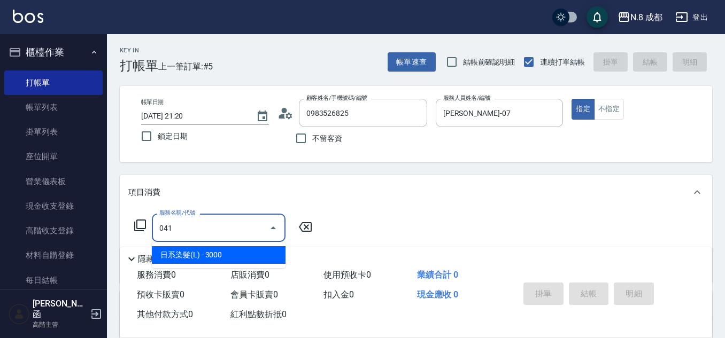
click at [235, 255] on span "日系染髮(L) - 3000" at bounding box center [219, 255] width 134 height 18
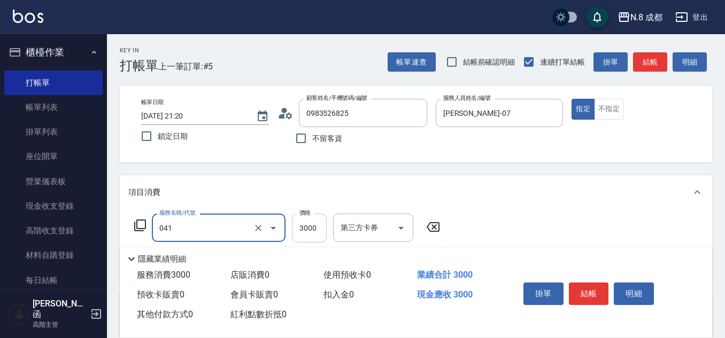
type input "日系染髮(L)(041)"
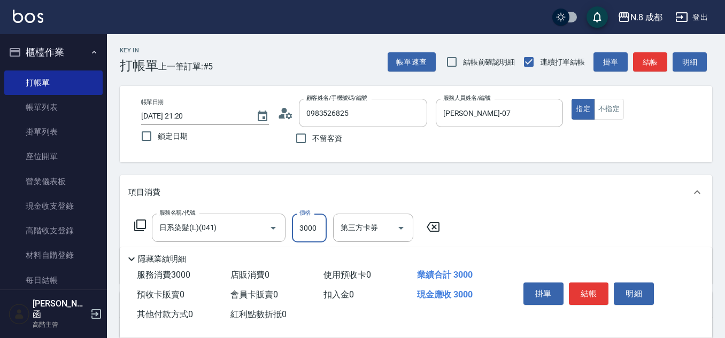
click at [315, 225] on input "3000" at bounding box center [309, 228] width 35 height 29
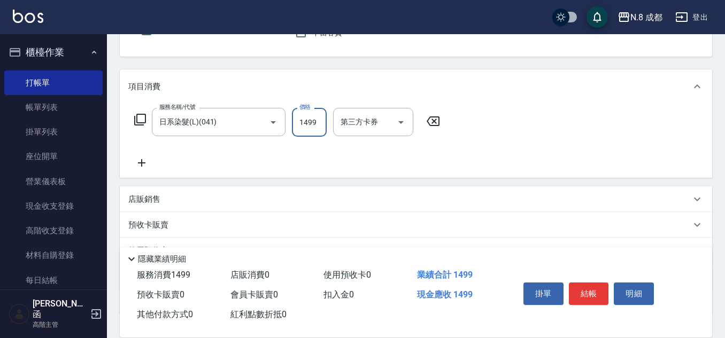
scroll to position [107, 0]
type input "1499"
click at [142, 164] on icon at bounding box center [141, 161] width 7 height 7
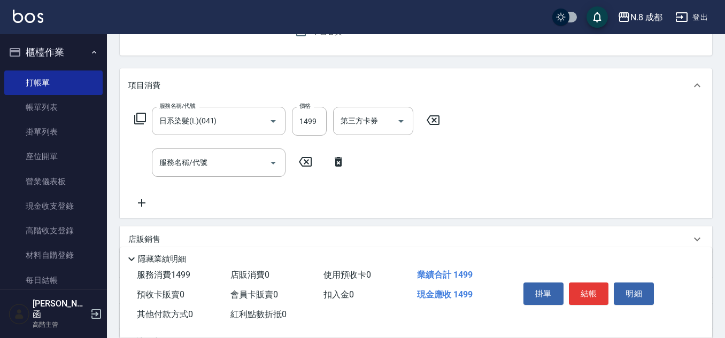
click at [334, 162] on icon at bounding box center [338, 162] width 27 height 13
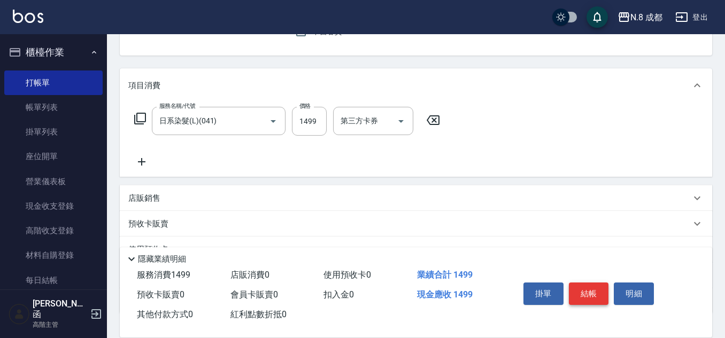
click at [589, 284] on button "結帳" at bounding box center [589, 294] width 40 height 22
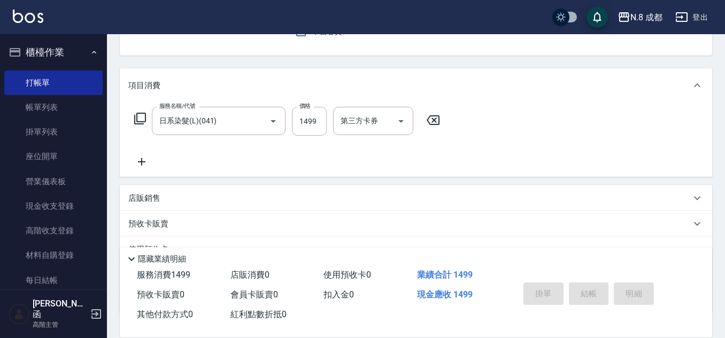
type input "[DATE] 21:21"
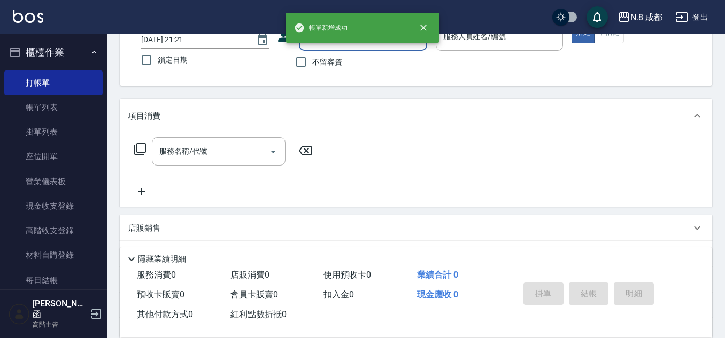
scroll to position [50, 0]
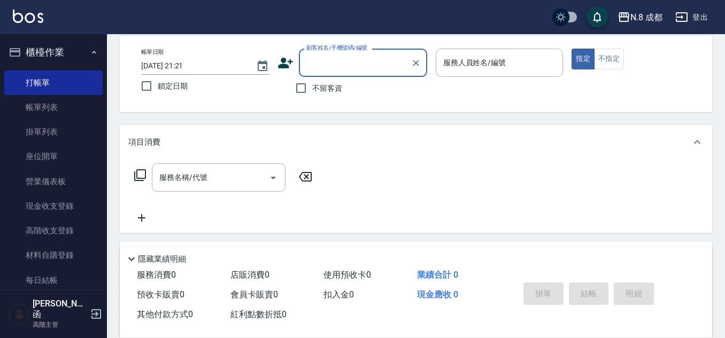
click at [364, 70] on input "顧客姓名/手機號碼/編號" at bounding box center [355, 62] width 103 height 19
drag, startPoint x: 376, startPoint y: 90, endPoint x: 383, endPoint y: 90, distance: 7.0
click at [375, 90] on li "[PERSON_NAME]/0972012848/" at bounding box center [363, 90] width 128 height 18
type input "[PERSON_NAME]/0972012848/"
type input "葉真甄-11"
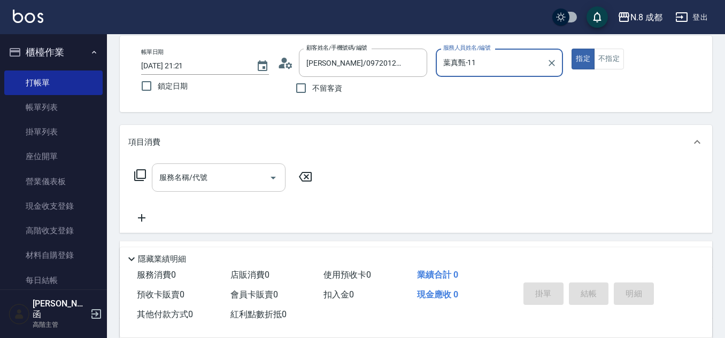
click at [220, 181] on input "服務名稱/代號" at bounding box center [211, 177] width 108 height 19
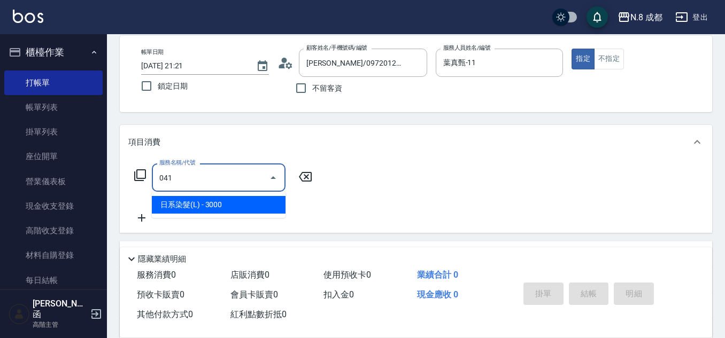
click at [225, 210] on span "日系染髮(L) - 3000" at bounding box center [219, 205] width 134 height 18
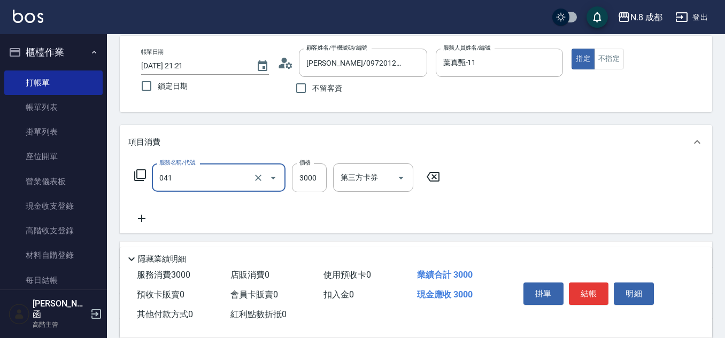
type input "日系染髮(L)(041)"
click at [329, 184] on div "服務名稱/代號 日系染髮(L)(041) 服務名稱/代號 價格 3000 價格 第三方卡券 第三方卡券" at bounding box center [287, 178] width 318 height 29
click at [323, 182] on input "3000" at bounding box center [309, 178] width 35 height 29
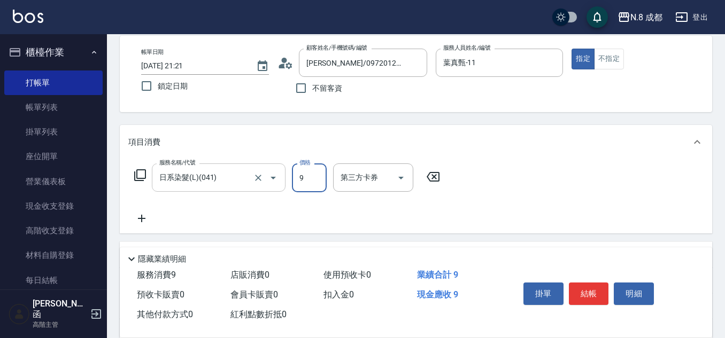
drag, startPoint x: 318, startPoint y: 180, endPoint x: 243, endPoint y: 180, distance: 74.9
click at [243, 180] on div "服務名稱/代號 日系染髮(L)(041) 服務名稱/代號 價格 9 價格 第三方卡券 第三方卡券" at bounding box center [287, 178] width 318 height 29
type input "2360"
click at [149, 215] on icon at bounding box center [141, 218] width 27 height 13
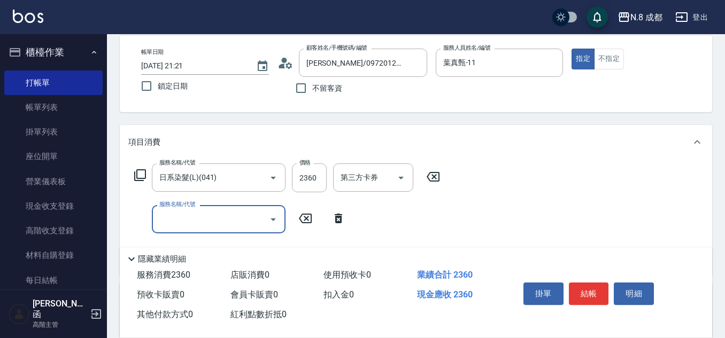
click at [238, 209] on div "服務名稱/代號" at bounding box center [219, 219] width 134 height 28
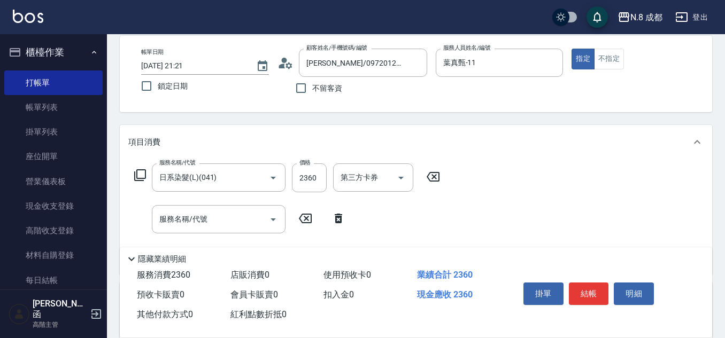
click at [328, 213] on icon at bounding box center [338, 218] width 27 height 13
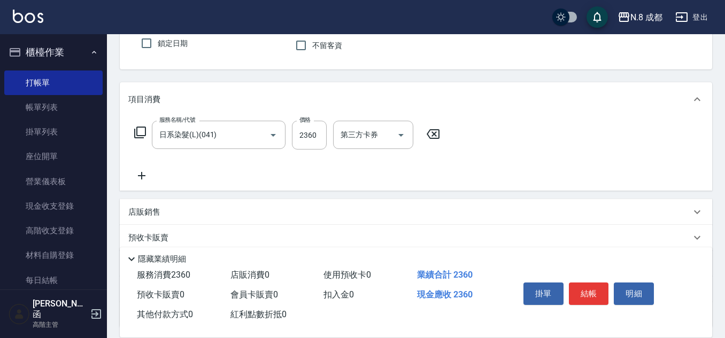
scroll to position [157, 0]
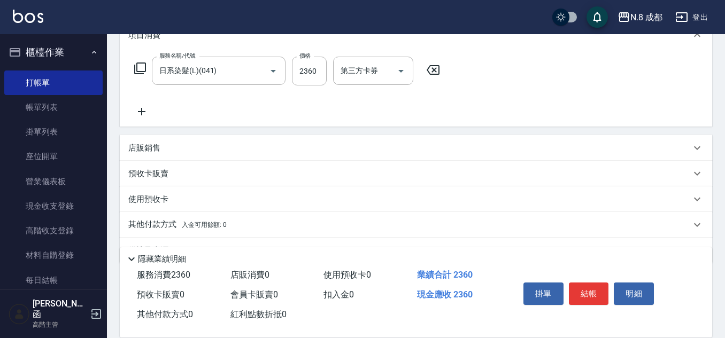
click at [154, 153] on p "店販銷售" at bounding box center [144, 148] width 32 height 11
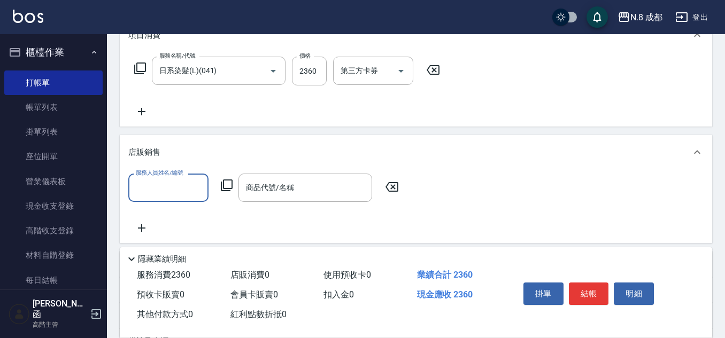
scroll to position [0, 0]
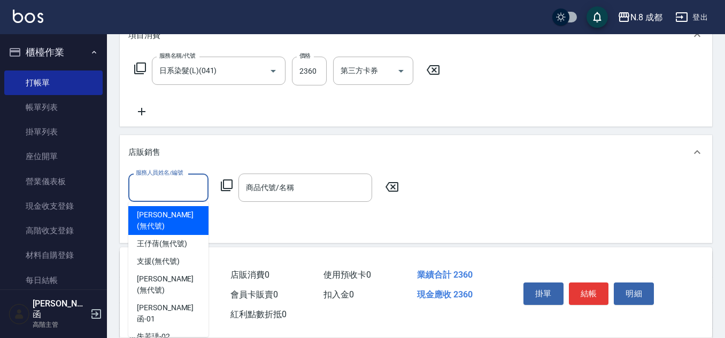
click at [189, 187] on input "服務人員姓名/編號" at bounding box center [168, 188] width 71 height 19
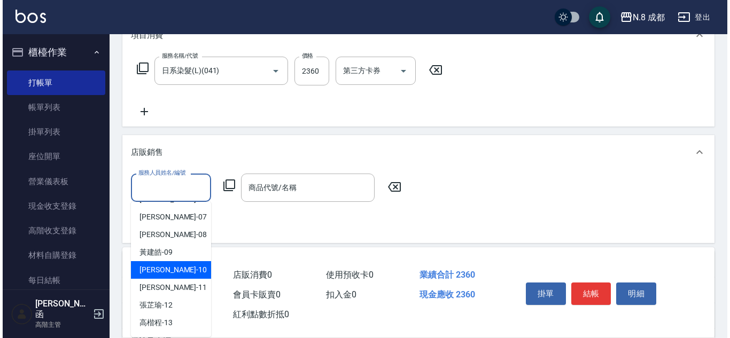
scroll to position [209, 0]
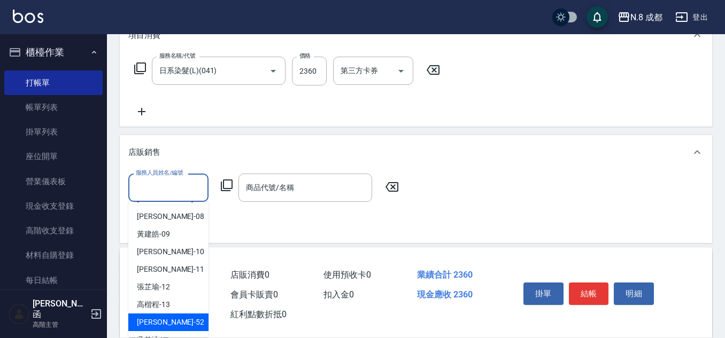
click at [172, 314] on div "[PERSON_NAME]-52" at bounding box center [168, 323] width 80 height 18
type input "[PERSON_NAME]-52"
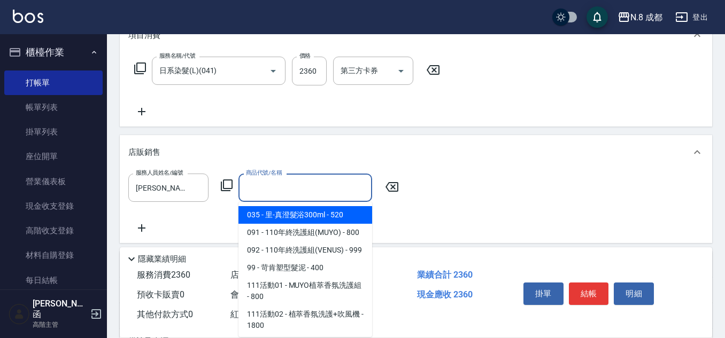
click at [317, 184] on input "商品代號/名稱" at bounding box center [305, 188] width 124 height 19
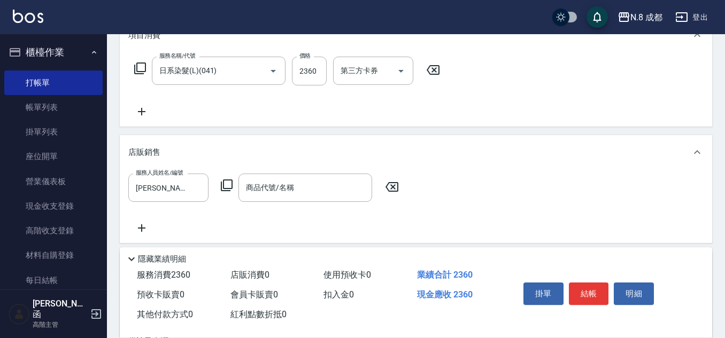
click at [225, 180] on icon at bounding box center [227, 186] width 12 height 12
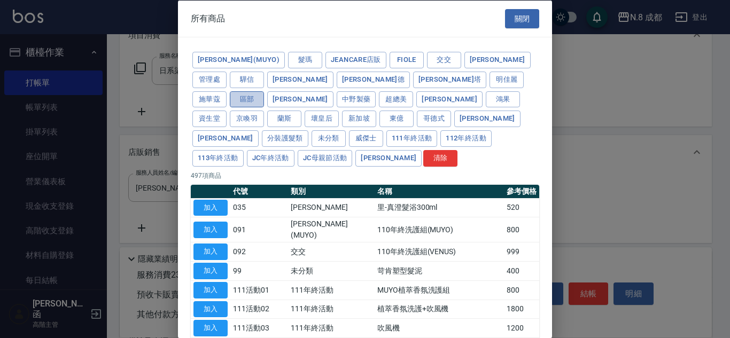
click at [264, 91] on button "區部" at bounding box center [247, 99] width 34 height 17
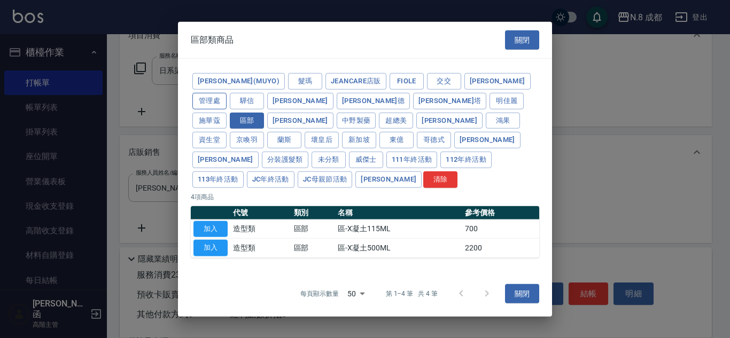
click at [227, 93] on button "管理處" at bounding box center [209, 101] width 34 height 17
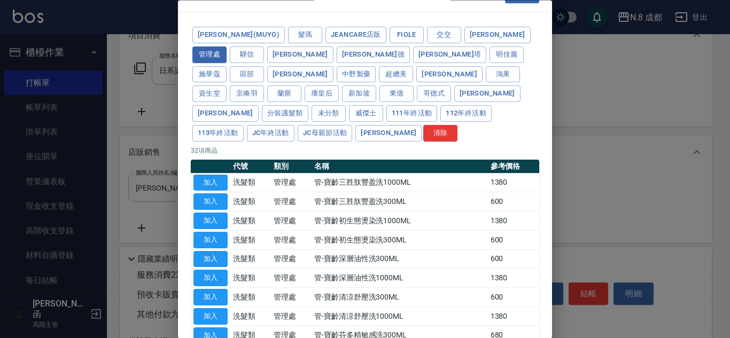
scroll to position [14, 0]
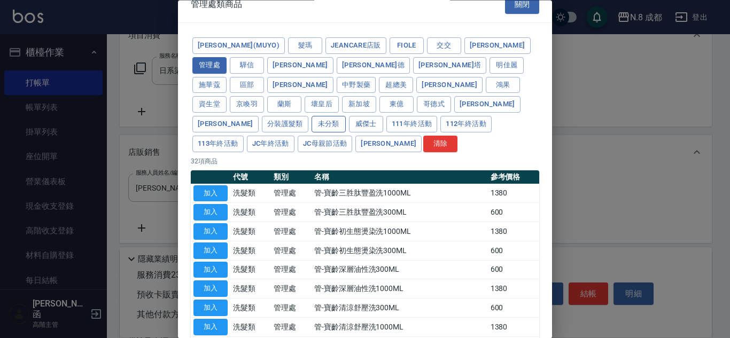
click at [346, 117] on button "未分類" at bounding box center [329, 125] width 34 height 17
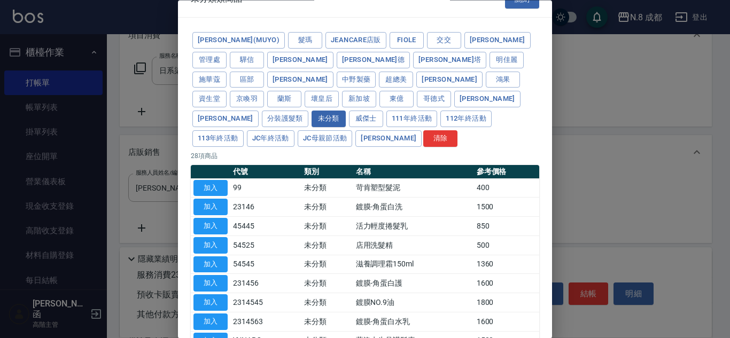
scroll to position [2, 0]
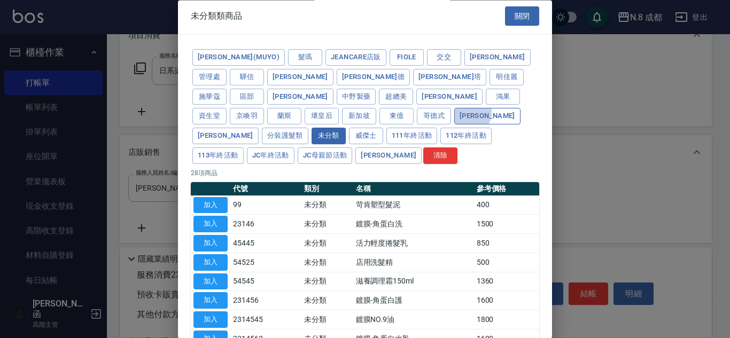
click at [454, 112] on button "[PERSON_NAME]" at bounding box center [487, 117] width 66 height 17
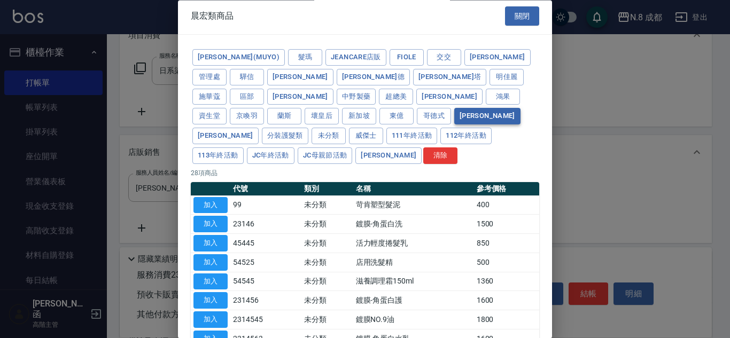
scroll to position [0, 0]
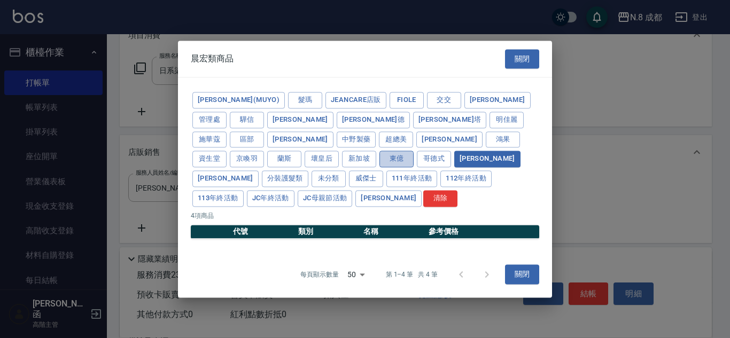
click at [414, 151] on button "東億" at bounding box center [397, 159] width 34 height 17
click at [417, 163] on button "哥德式" at bounding box center [434, 159] width 34 height 17
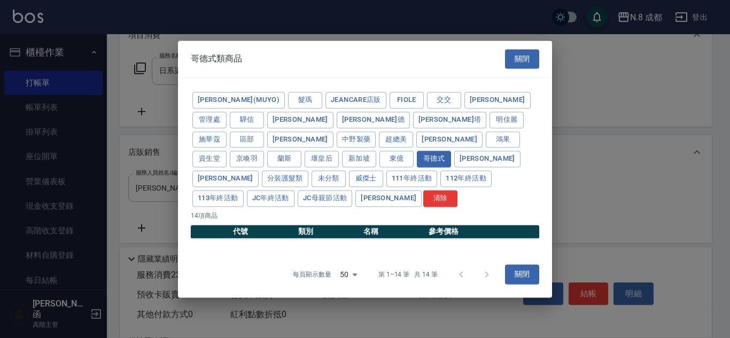
click at [221, 160] on div "[PERSON_NAME](MUYO) 髮瑪 JeanCare店販 Fiole 交交 [PERSON_NAME] 管理處 驊信 里[PERSON_NAME]塔…" at bounding box center [365, 149] width 349 height 118
click at [379, 148] on button "超總美" at bounding box center [396, 140] width 34 height 17
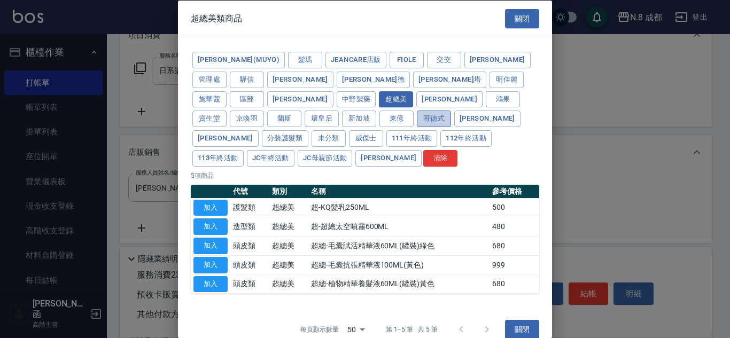
click at [417, 125] on button "哥德式" at bounding box center [434, 119] width 34 height 17
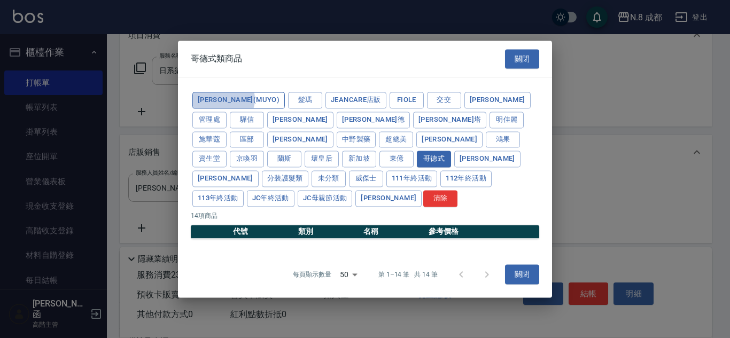
click at [223, 109] on button "[PERSON_NAME](MUYO)" at bounding box center [238, 100] width 93 height 17
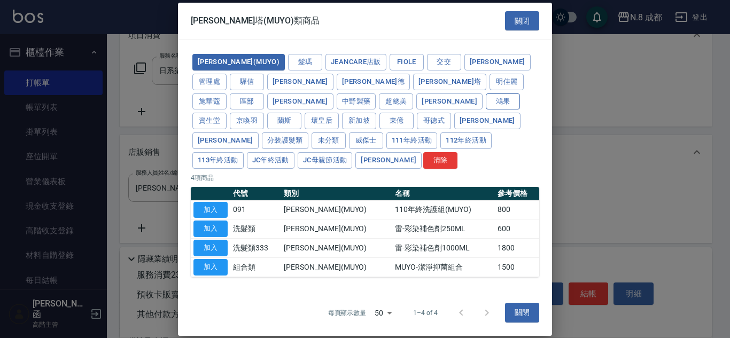
click at [486, 109] on button "鴻果" at bounding box center [503, 101] width 34 height 17
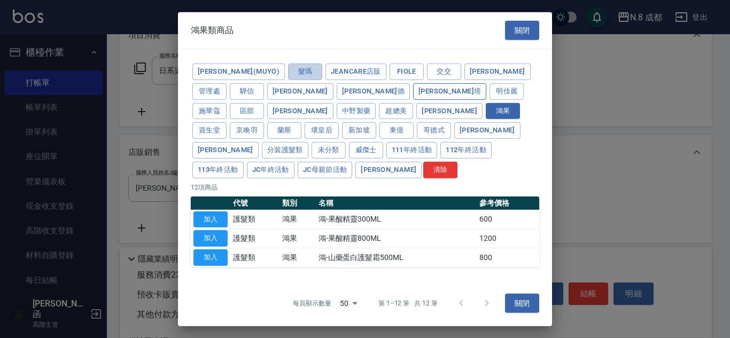
drag, startPoint x: 279, startPoint y: 80, endPoint x: 323, endPoint y: 79, distance: 43.8
click at [288, 80] on button "髮瑪" at bounding box center [305, 72] width 34 height 17
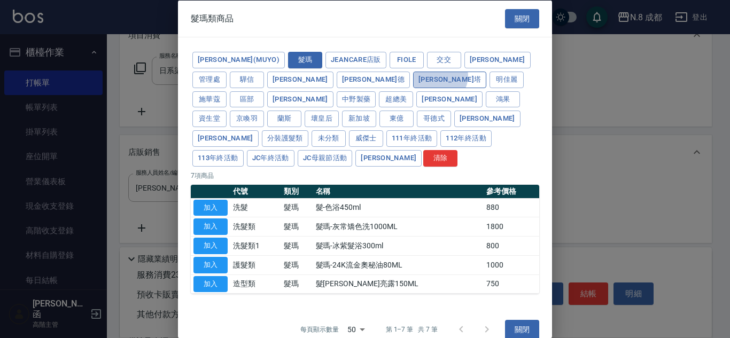
click at [413, 79] on button "[PERSON_NAME]塔" at bounding box center [449, 79] width 73 height 17
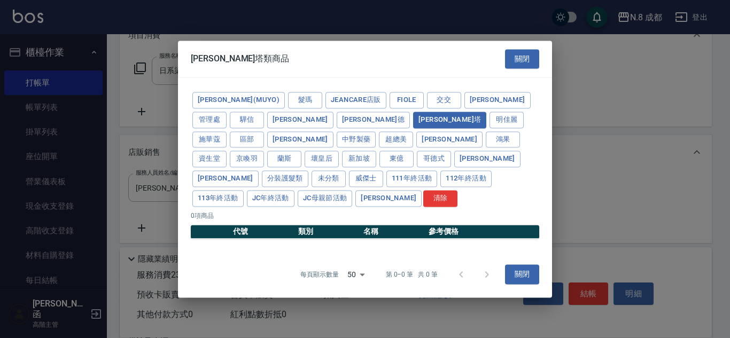
click at [331, 73] on div "[PERSON_NAME]塔類商品 關閉" at bounding box center [365, 59] width 374 height 37
click at [336, 102] on div "[PERSON_NAME](MUYO) 髮瑪 JeanCare店販 Fiole 交交 [PERSON_NAME] 管理處 驊信 里[PERSON_NAME]塔…" at bounding box center [365, 149] width 349 height 118
click at [338, 107] on button "JeanCare店販" at bounding box center [356, 100] width 61 height 17
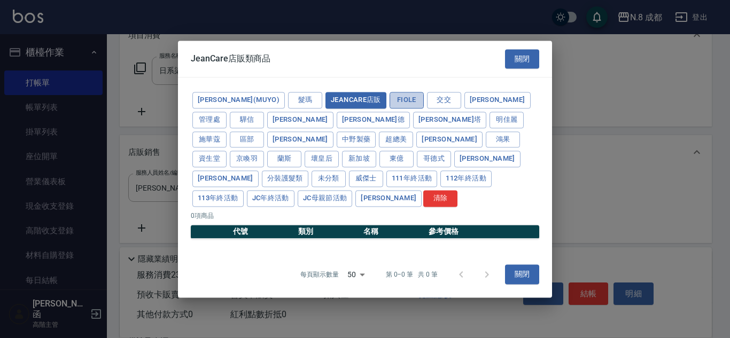
click at [390, 106] on button "Fiole" at bounding box center [407, 100] width 34 height 17
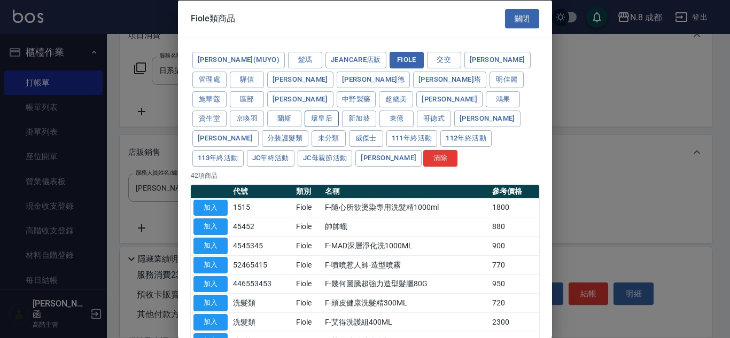
click at [339, 111] on button "壞皇后" at bounding box center [322, 119] width 34 height 17
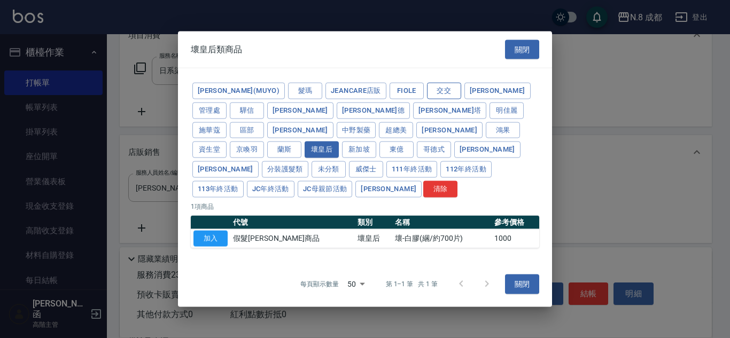
click at [427, 95] on button "交交" at bounding box center [444, 91] width 34 height 17
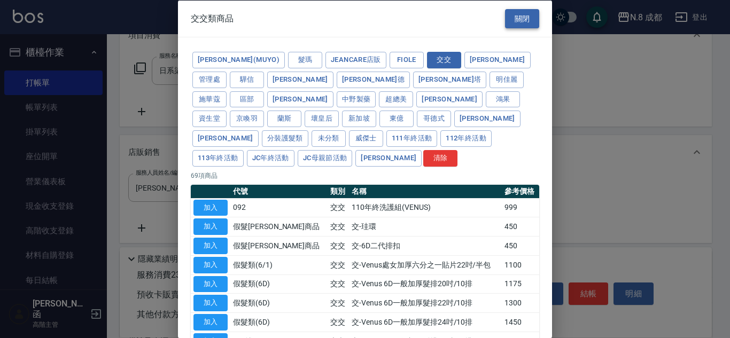
click at [529, 22] on button "關閉" at bounding box center [522, 19] width 34 height 20
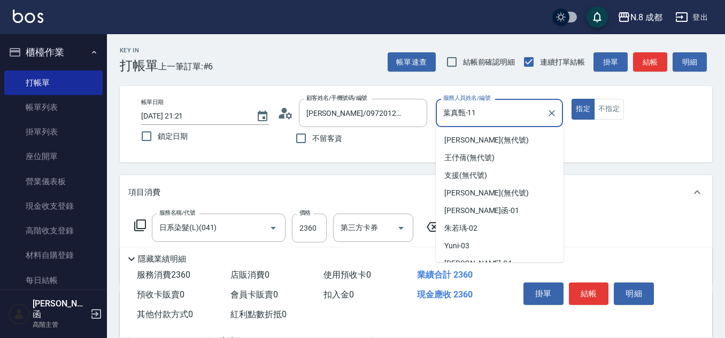
scroll to position [116, 0]
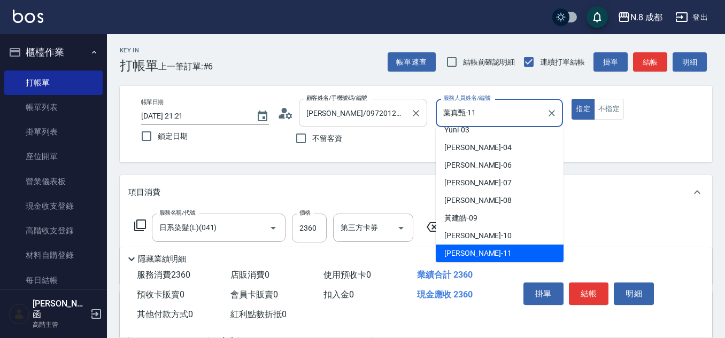
drag, startPoint x: 485, startPoint y: 105, endPoint x: 394, endPoint y: 111, distance: 91.1
click at [394, 111] on div "帳單日期 [DATE] 21:21 鎖定日期 顧客姓名/手機號碼/編號 [PERSON_NAME]/0972012848/ 顧客姓名/手機號碼/編號 不留客資…" at bounding box center [416, 124] width 567 height 51
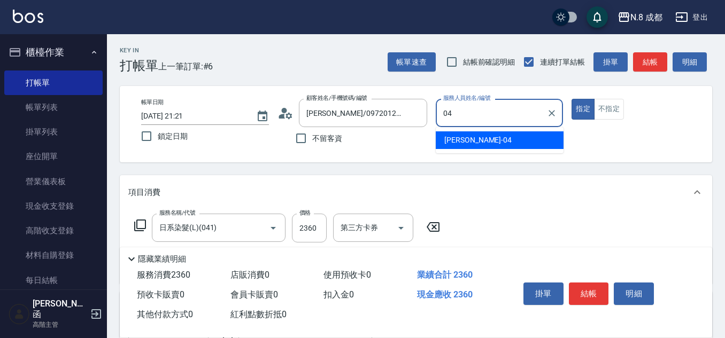
type input "葉真甄-11"
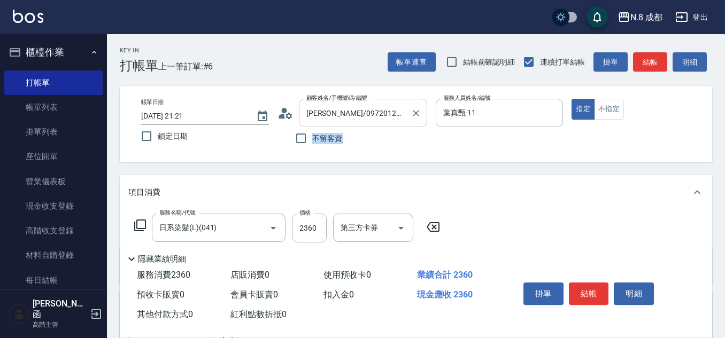
drag, startPoint x: 431, startPoint y: 119, endPoint x: 403, endPoint y: 119, distance: 28.3
click at [407, 120] on div "帳單日期 [DATE] 21:21 鎖定日期 顧客姓名/手機號碼/編號 [PERSON_NAME]/0972012848/ 顧客姓名/手機號碼/編號 不留客資…" at bounding box center [416, 124] width 567 height 51
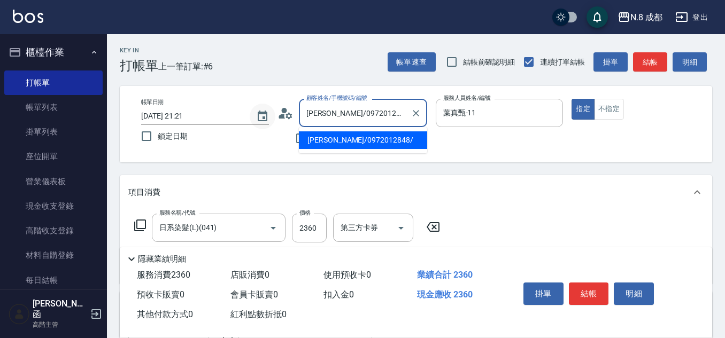
drag, startPoint x: 403, startPoint y: 119, endPoint x: 258, endPoint y: 117, distance: 144.4
click at [258, 117] on div "帳單日期 [DATE] 21:21 鎖定日期 顧客姓名/手機號碼/編號 [PERSON_NAME]/0972012848/ 顧客姓名/手機號碼/編號 不留客資…" at bounding box center [416, 124] width 567 height 51
click at [357, 138] on li "新增 "041"" at bounding box center [363, 141] width 128 height 18
type input "041"
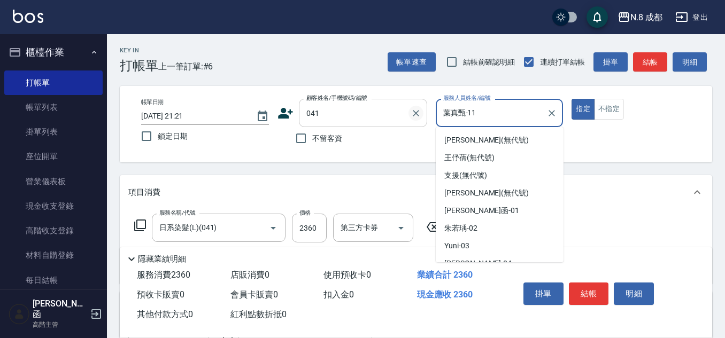
drag, startPoint x: 467, startPoint y: 111, endPoint x: 414, endPoint y: 115, distance: 53.6
click at [414, 115] on div "帳單日期 [DATE] 21:21 鎖定日期 顧客姓名/手機號碼/編號 041 顧客姓名/手機號碼/編號 不留客資 服務人員姓名/編號 [PERSON_NAM…" at bounding box center [416, 124] width 567 height 51
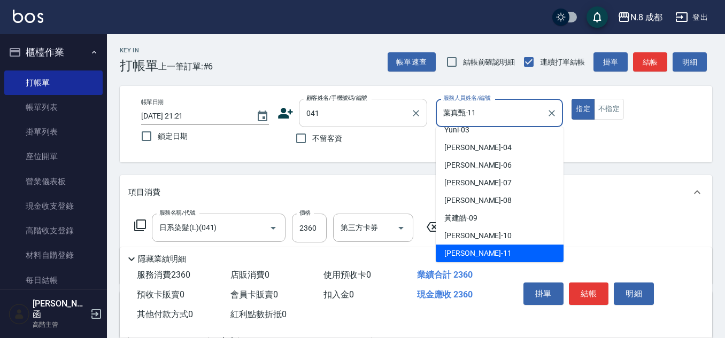
drag, startPoint x: 479, startPoint y: 114, endPoint x: 406, endPoint y: 115, distance: 72.2
click at [406, 115] on div "帳單日期 [DATE] 21:21 鎖定日期 顧客姓名/手機號碼/編號 041 顧客姓名/手機號碼/編號 不留客資 服務人員姓名/編號 [PERSON_NAM…" at bounding box center [416, 124] width 567 height 51
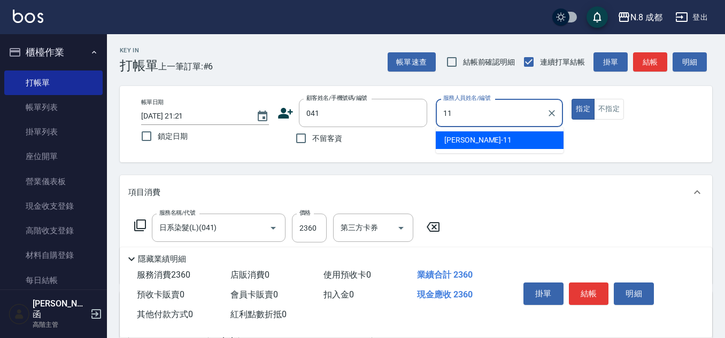
click at [476, 134] on div "[PERSON_NAME]-11" at bounding box center [500, 141] width 128 height 18
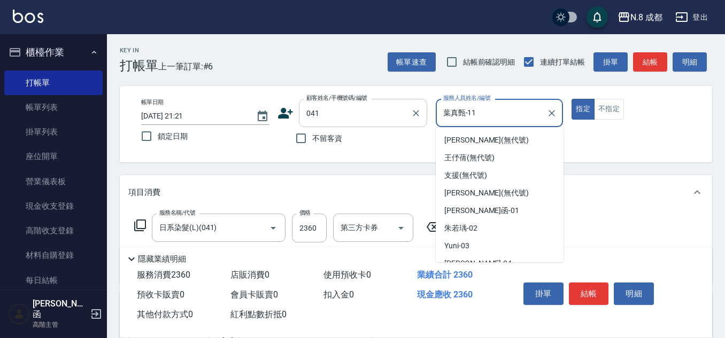
drag, startPoint x: 413, startPoint y: 113, endPoint x: 388, endPoint y: 118, distance: 25.2
click at [388, 118] on div "帳單日期 [DATE] 21:21 鎖定日期 顧客姓名/手機號碼/編號 041 顧客姓名/手機號碼/編號 不留客資 服務人員姓名/編號 [PERSON_NAM…" at bounding box center [416, 124] width 567 height 51
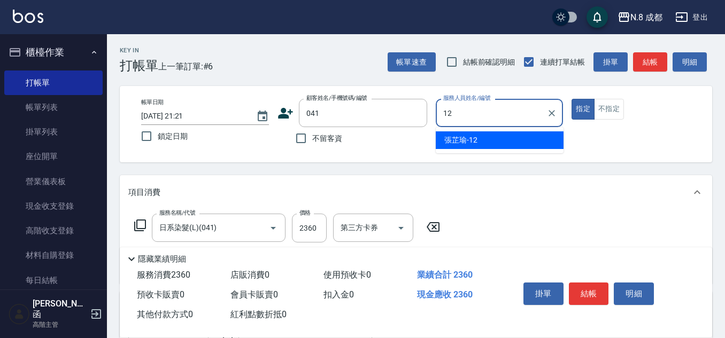
click at [459, 136] on span "[PERSON_NAME]-12" at bounding box center [460, 140] width 33 height 11
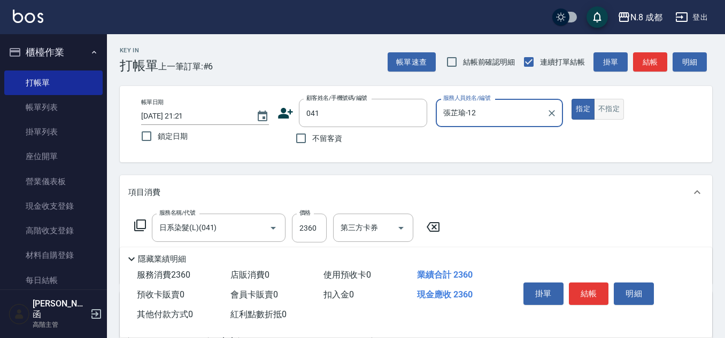
type input "張芷瑜-12"
click at [617, 106] on button "不指定" at bounding box center [609, 109] width 30 height 21
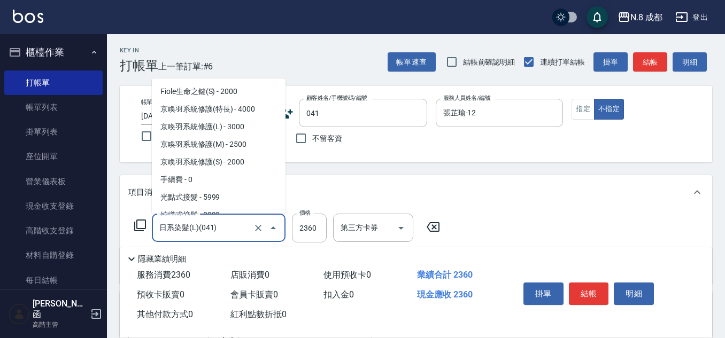
click at [234, 229] on input "日系染髮(L)(041)" at bounding box center [204, 228] width 94 height 19
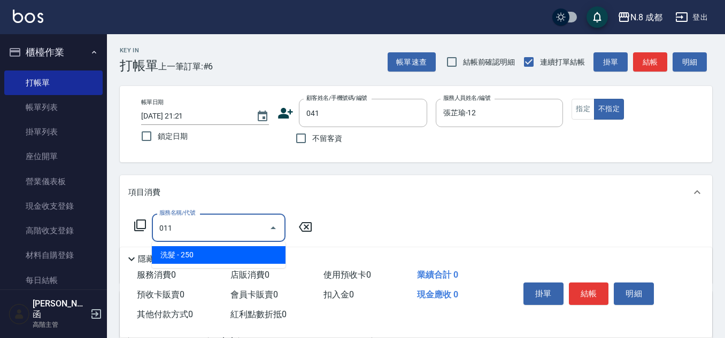
click at [236, 255] on span "洗髮 - 250" at bounding box center [219, 255] width 134 height 18
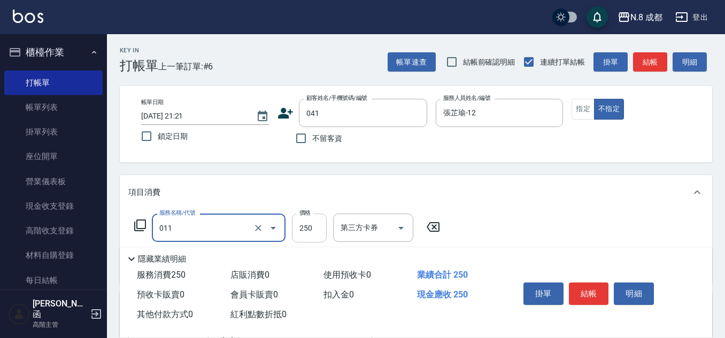
type input "洗髮(011)"
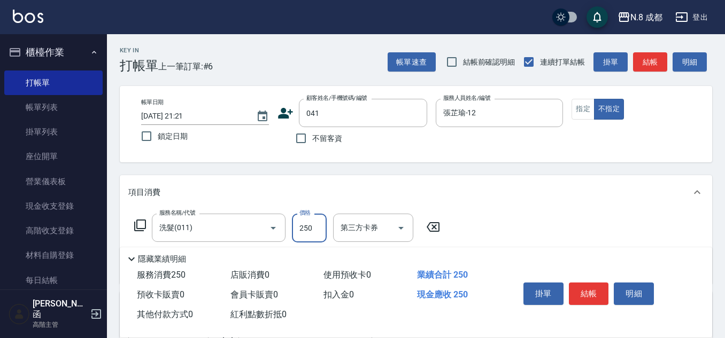
click at [312, 220] on input "250" at bounding box center [309, 228] width 35 height 29
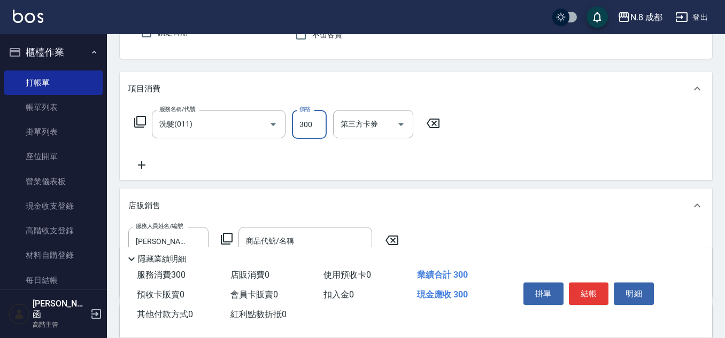
scroll to position [107, 0]
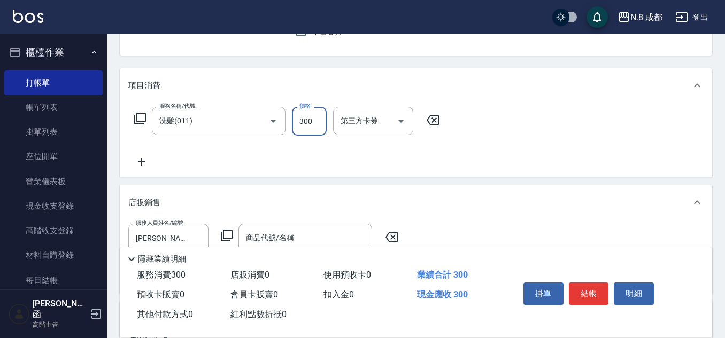
type input "300"
click at [148, 165] on icon at bounding box center [141, 162] width 27 height 13
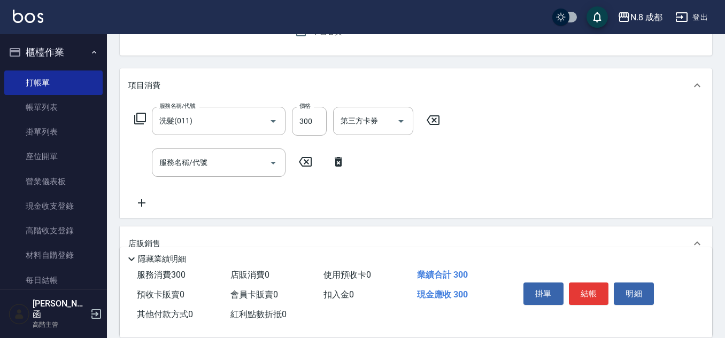
drag, startPoint x: 594, startPoint y: 287, endPoint x: 572, endPoint y: 196, distance: 93.9
click at [567, 202] on div "Key In 打帳單 上一筆訂單:#6 帳單速查 結帳前確認明細 連續打單結帳 掛單 結帳 明細 帳單日期 [DATE] 21:21 鎖定日期 顧客姓名/手機…" at bounding box center [416, 238] width 618 height 622
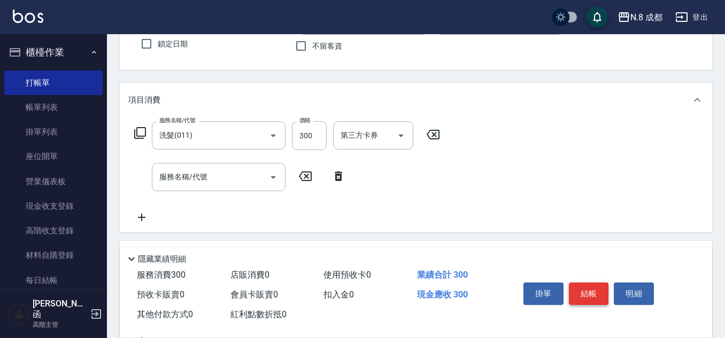
scroll to position [214, 0]
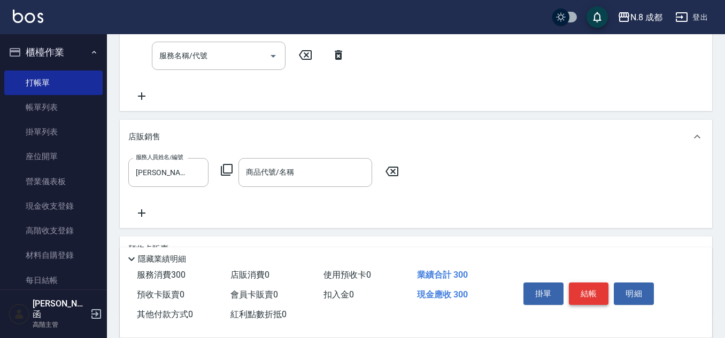
click at [591, 300] on button "結帳" at bounding box center [589, 294] width 40 height 22
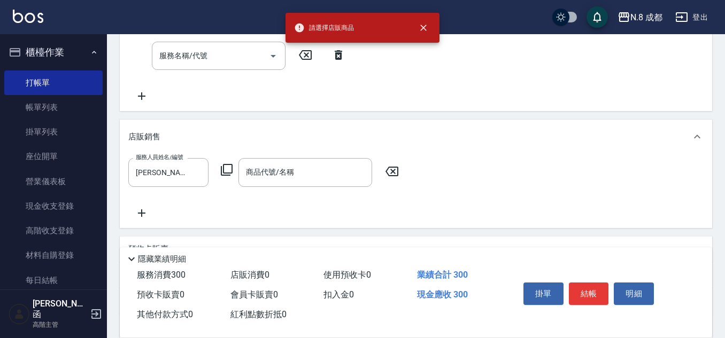
click at [397, 167] on icon at bounding box center [392, 171] width 27 height 13
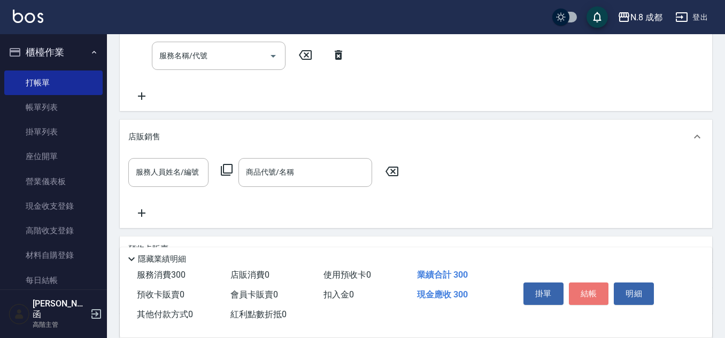
click at [585, 295] on button "結帳" at bounding box center [589, 294] width 40 height 22
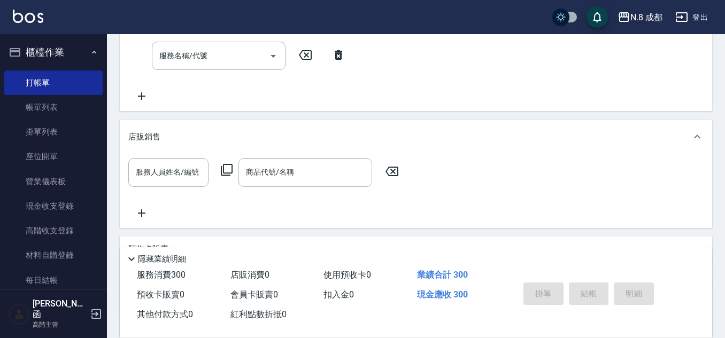
type input "[DATE] 21:30"
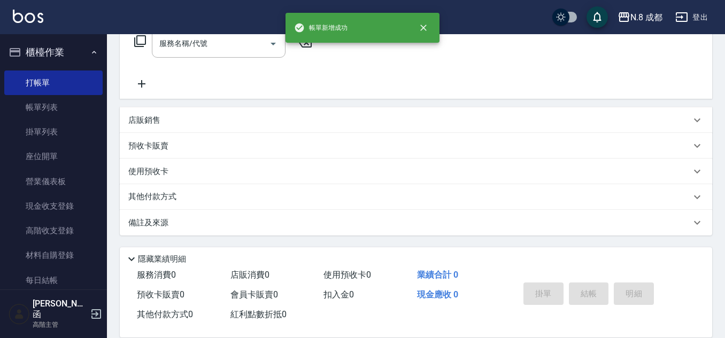
scroll to position [0, 0]
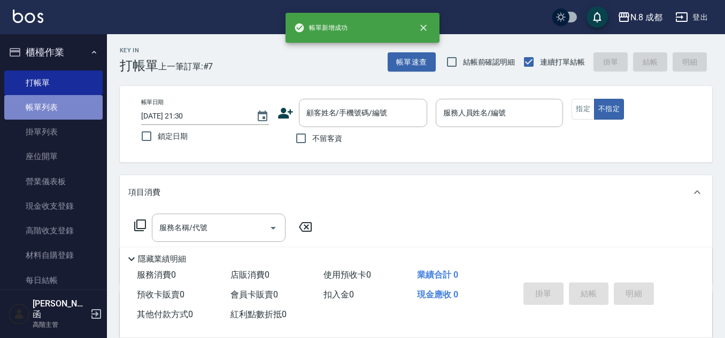
click at [59, 103] on link "帳單列表" at bounding box center [53, 107] width 98 height 25
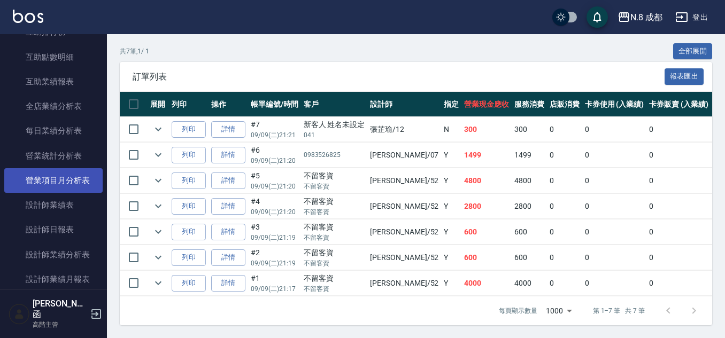
scroll to position [588, 0]
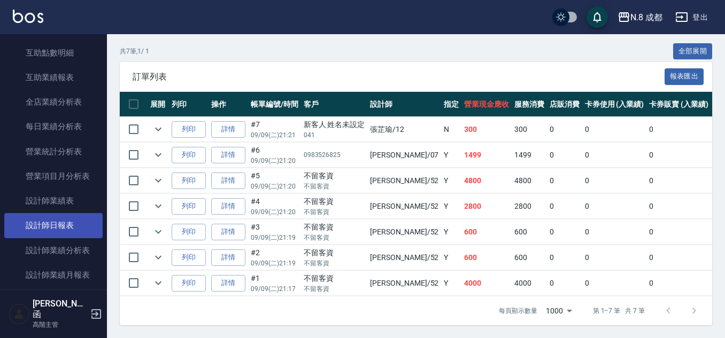
click at [70, 228] on link "設計師日報表" at bounding box center [53, 225] width 98 height 25
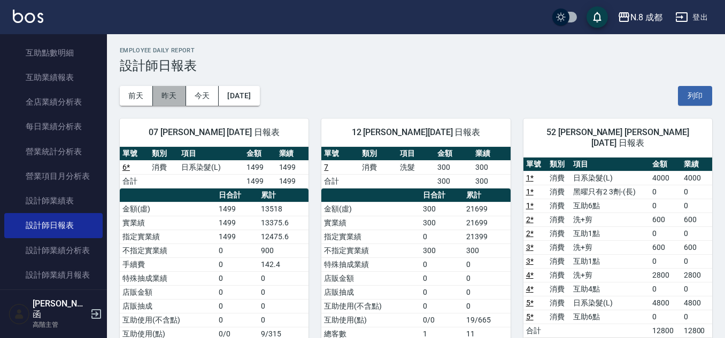
click at [176, 92] on button "昨天" at bounding box center [169, 96] width 33 height 20
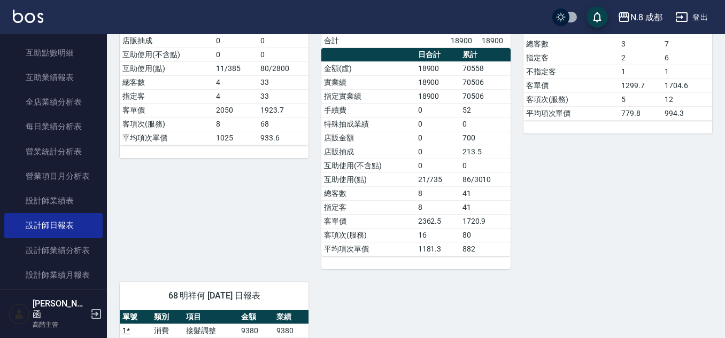
scroll to position [642, 0]
